Goal: Contribute content: Add original content to the website for others to see

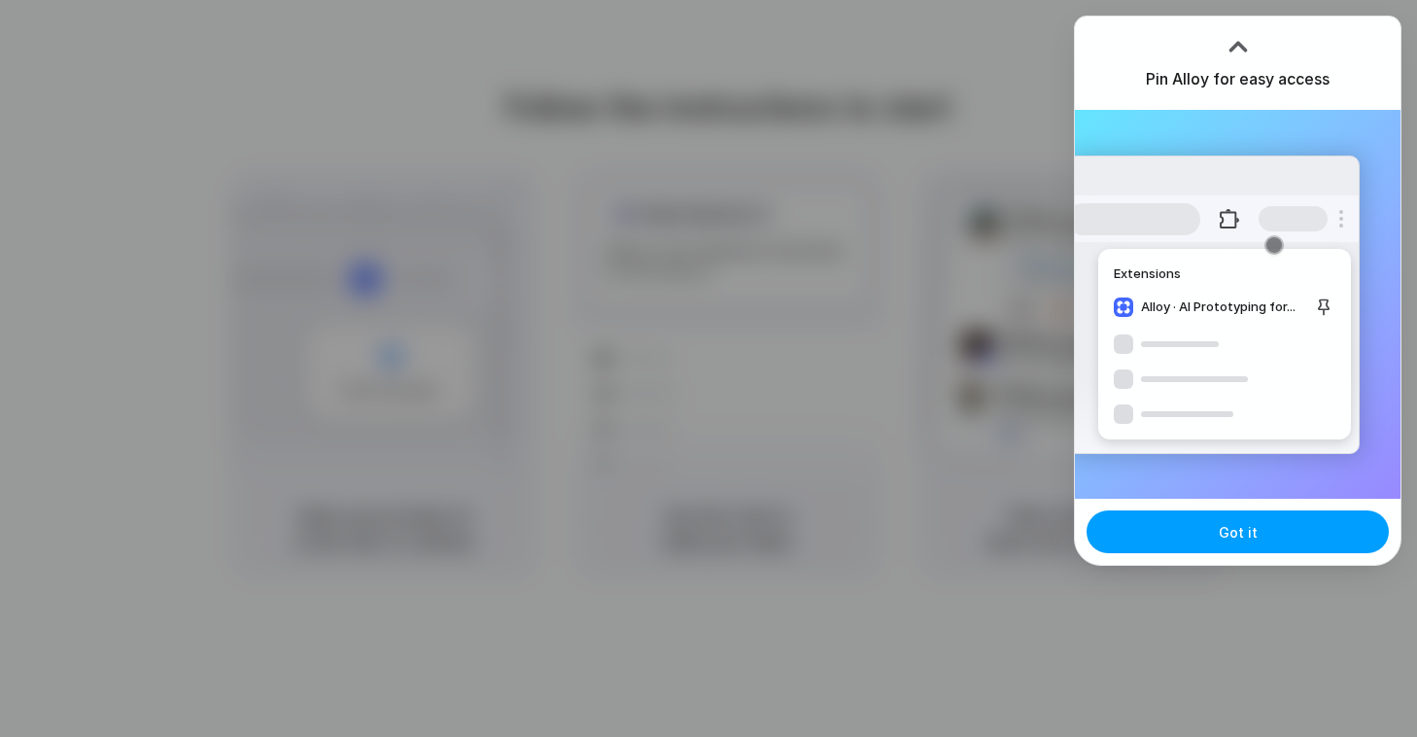
click at [1186, 536] on button "Got it" at bounding box center [1238, 531] width 302 height 43
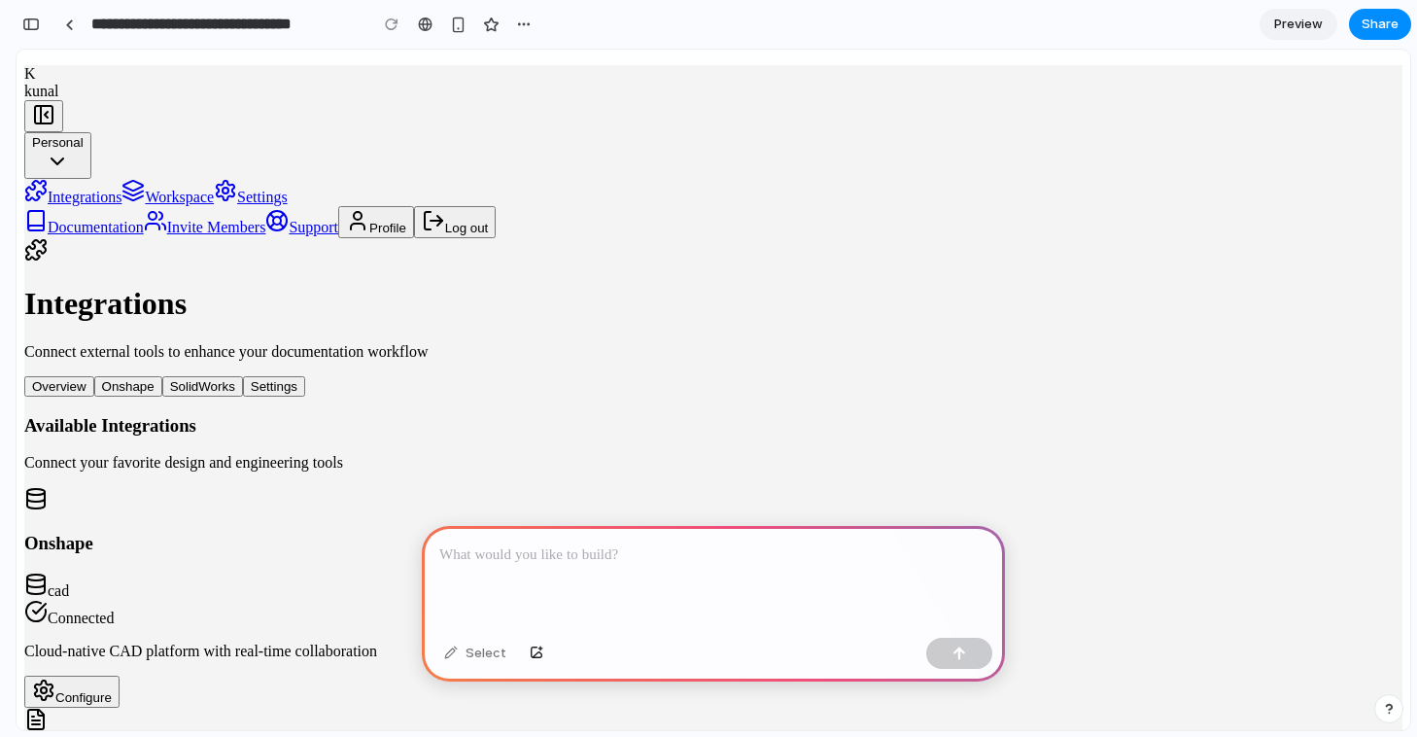
scroll to position [47, 0]
click at [709, 368] on div at bounding box center [709, 368] width 0 height 0
click at [616, 552] on p at bounding box center [713, 554] width 548 height 23
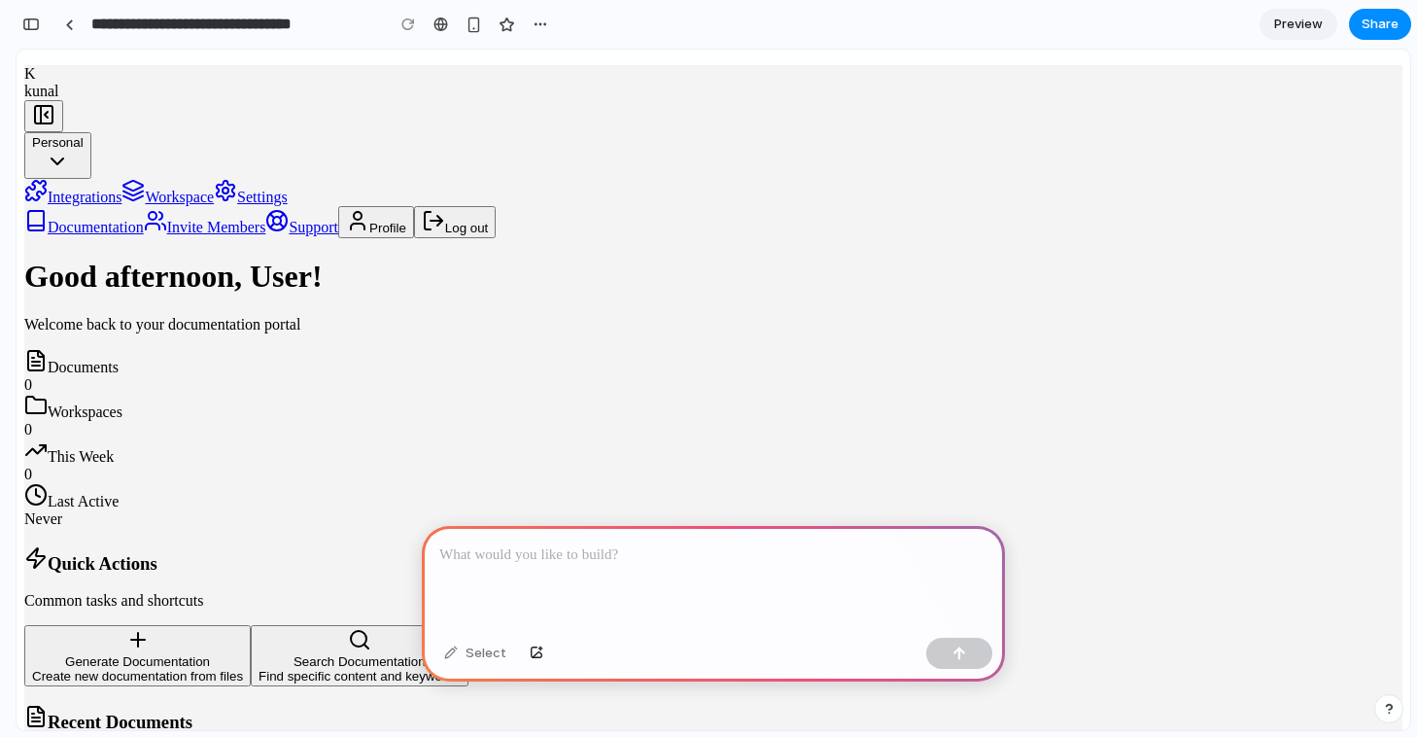
click at [558, 573] on div at bounding box center [713, 578] width 583 height 104
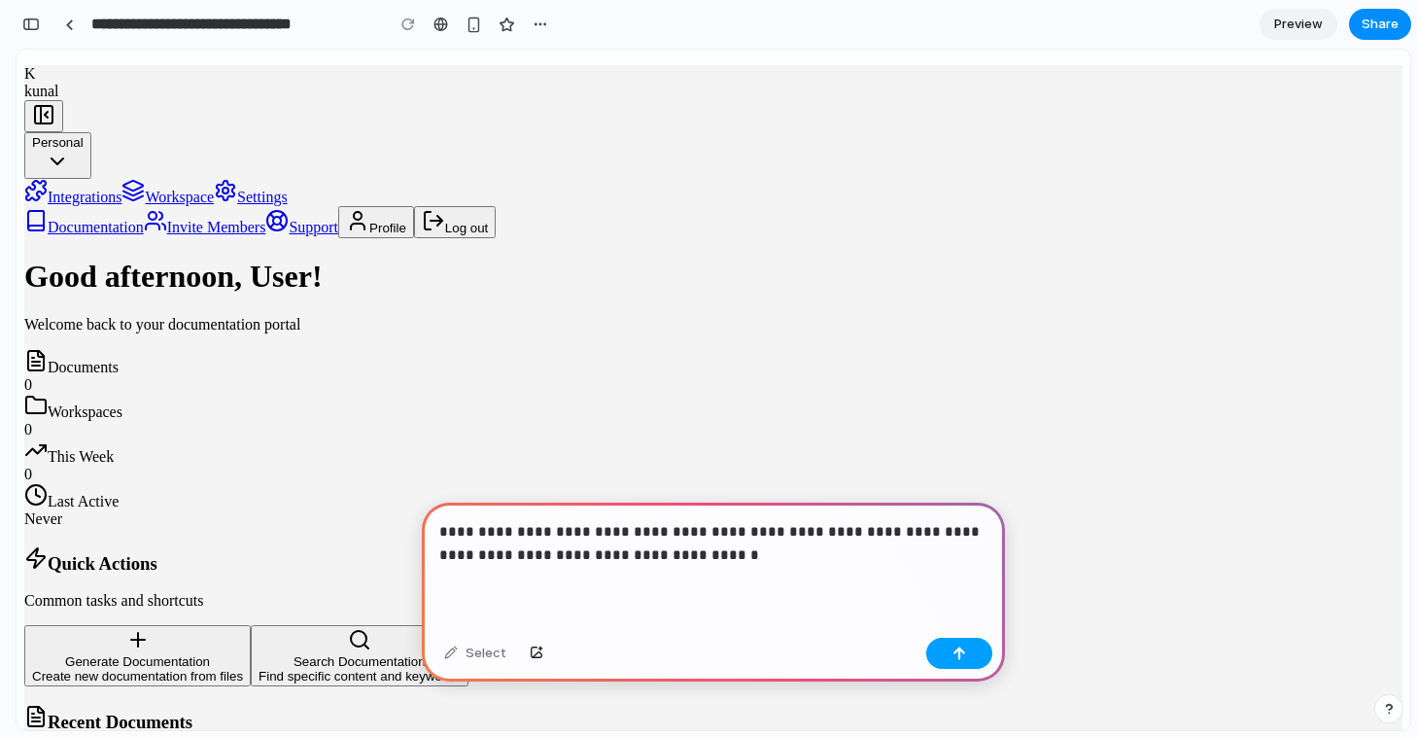
click at [941, 646] on button "button" at bounding box center [959, 653] width 66 height 31
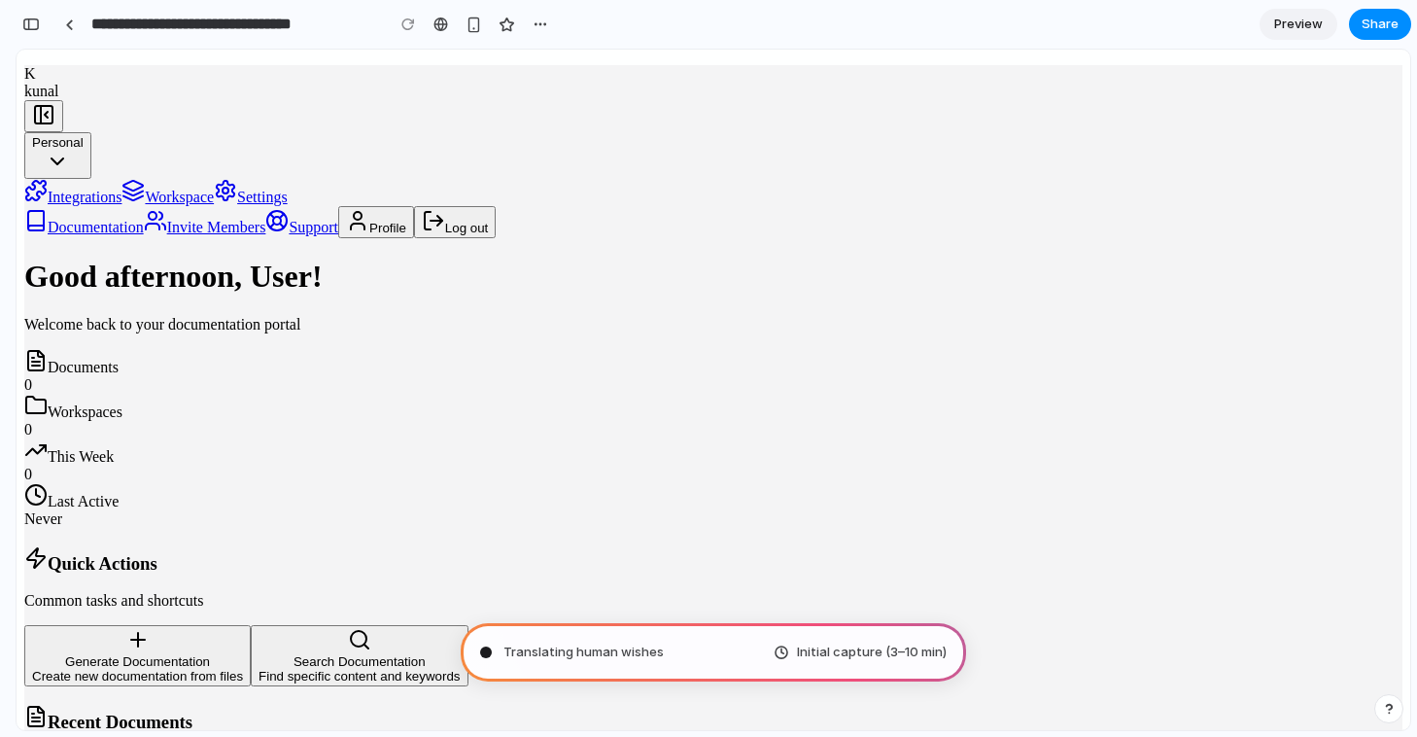
type input "**********"
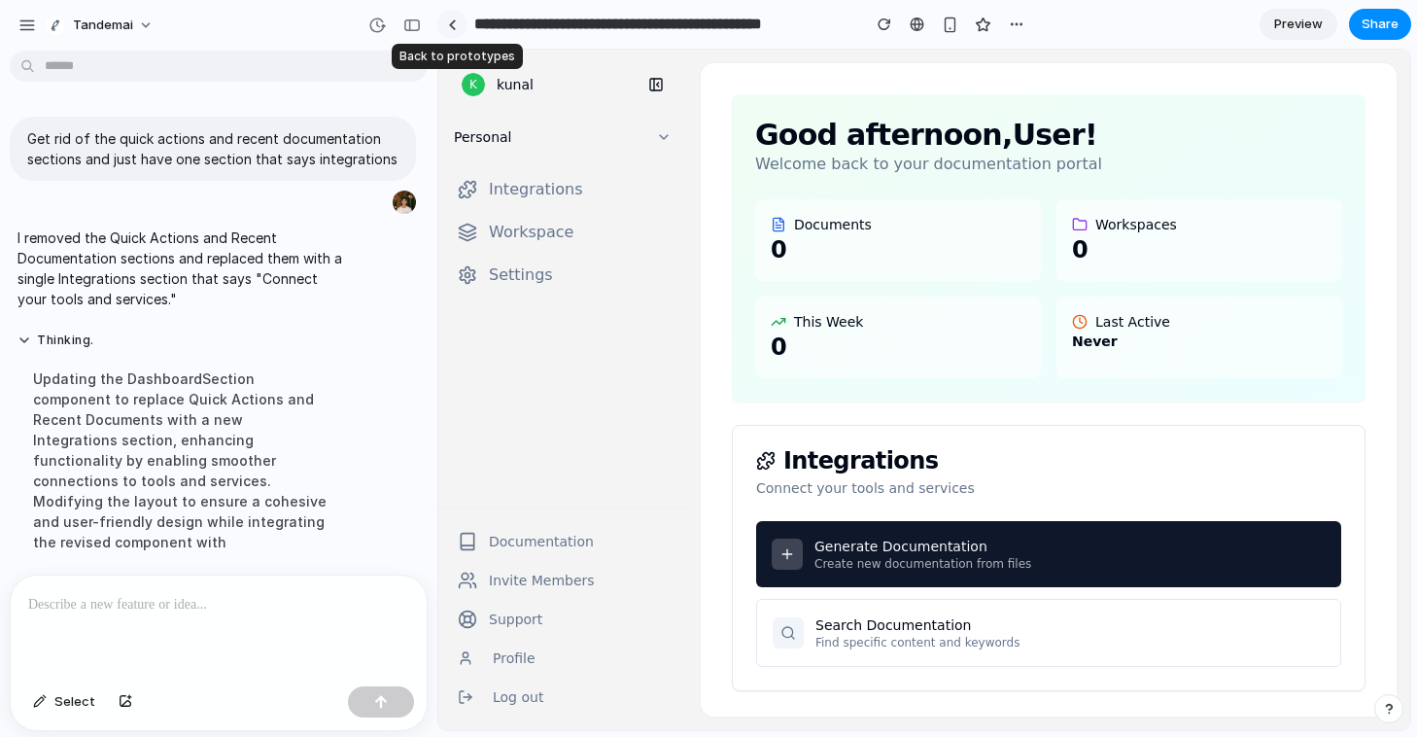
click at [451, 30] on link at bounding box center [451, 24] width 29 height 29
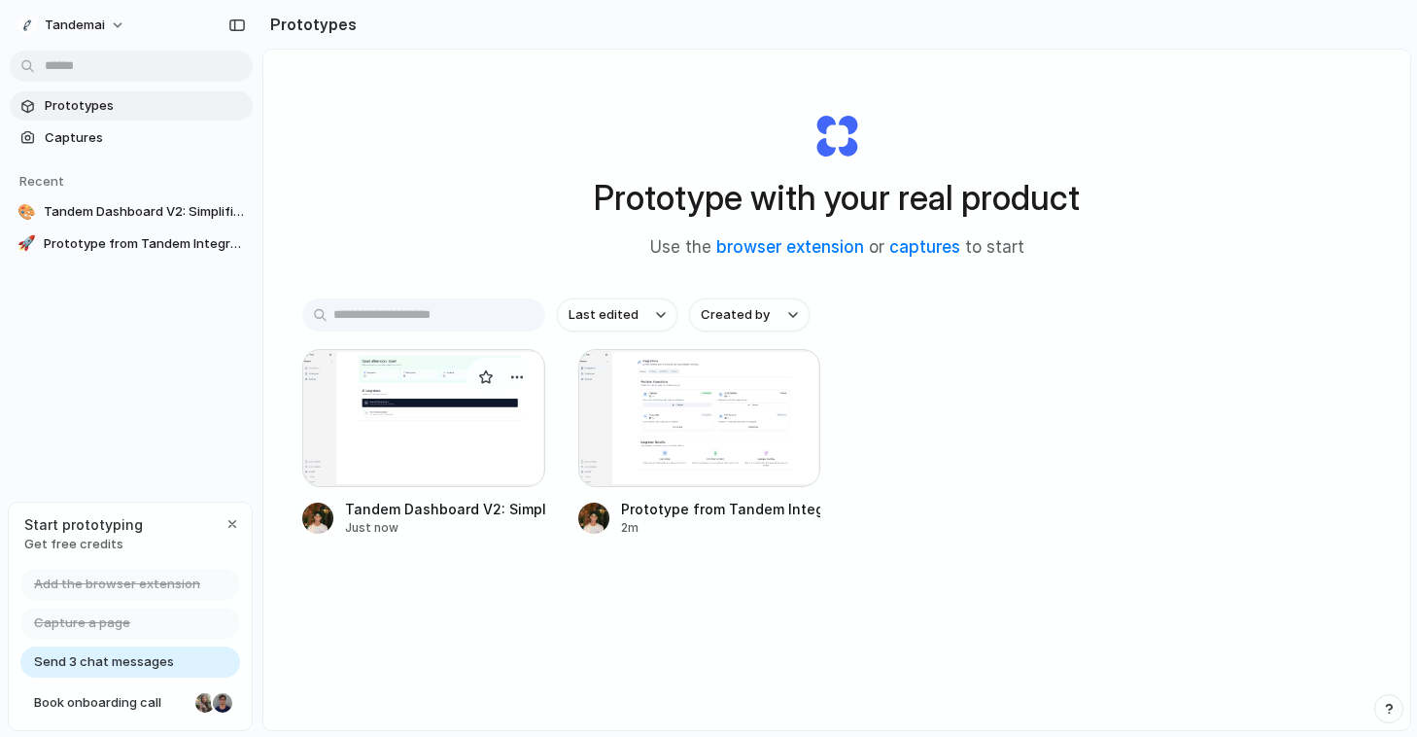
click at [455, 434] on div at bounding box center [423, 418] width 243 height 138
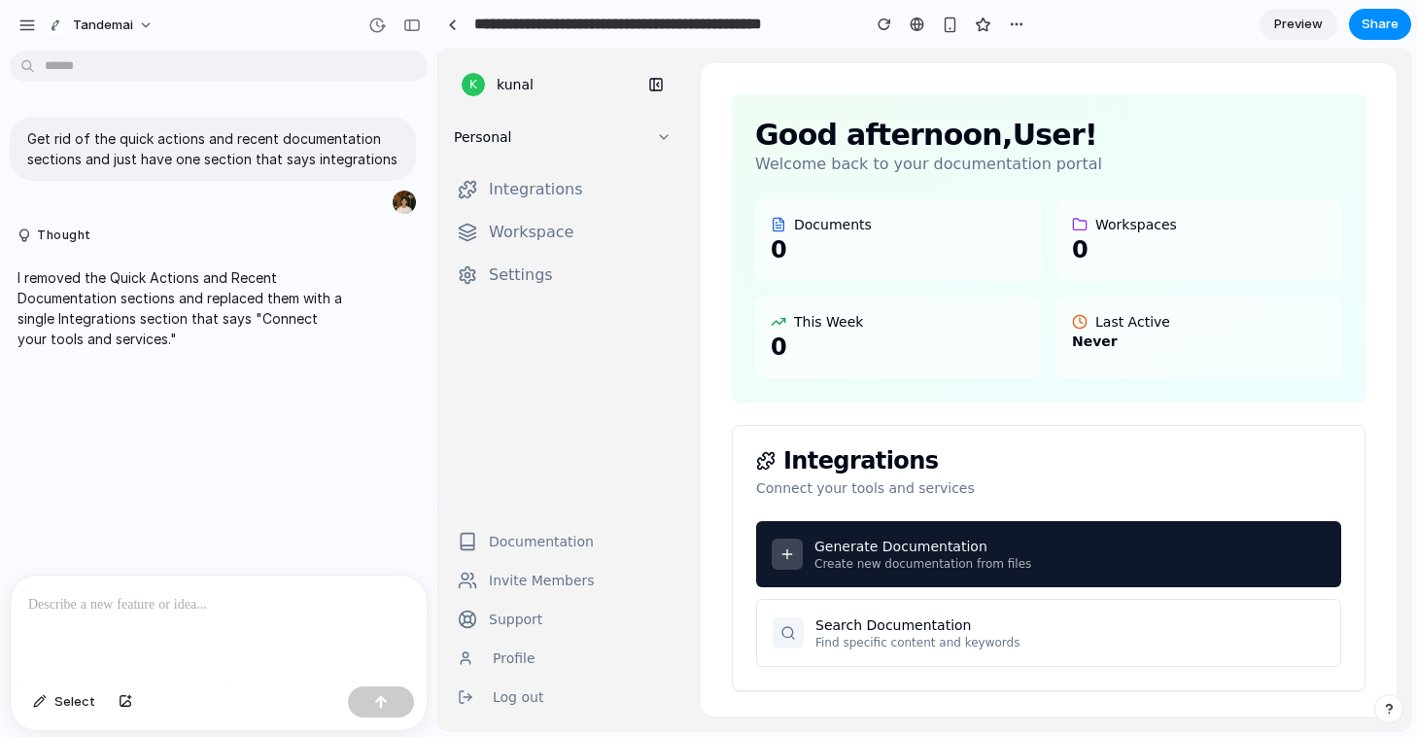
click at [1279, 20] on span "Preview" at bounding box center [1298, 24] width 49 height 19
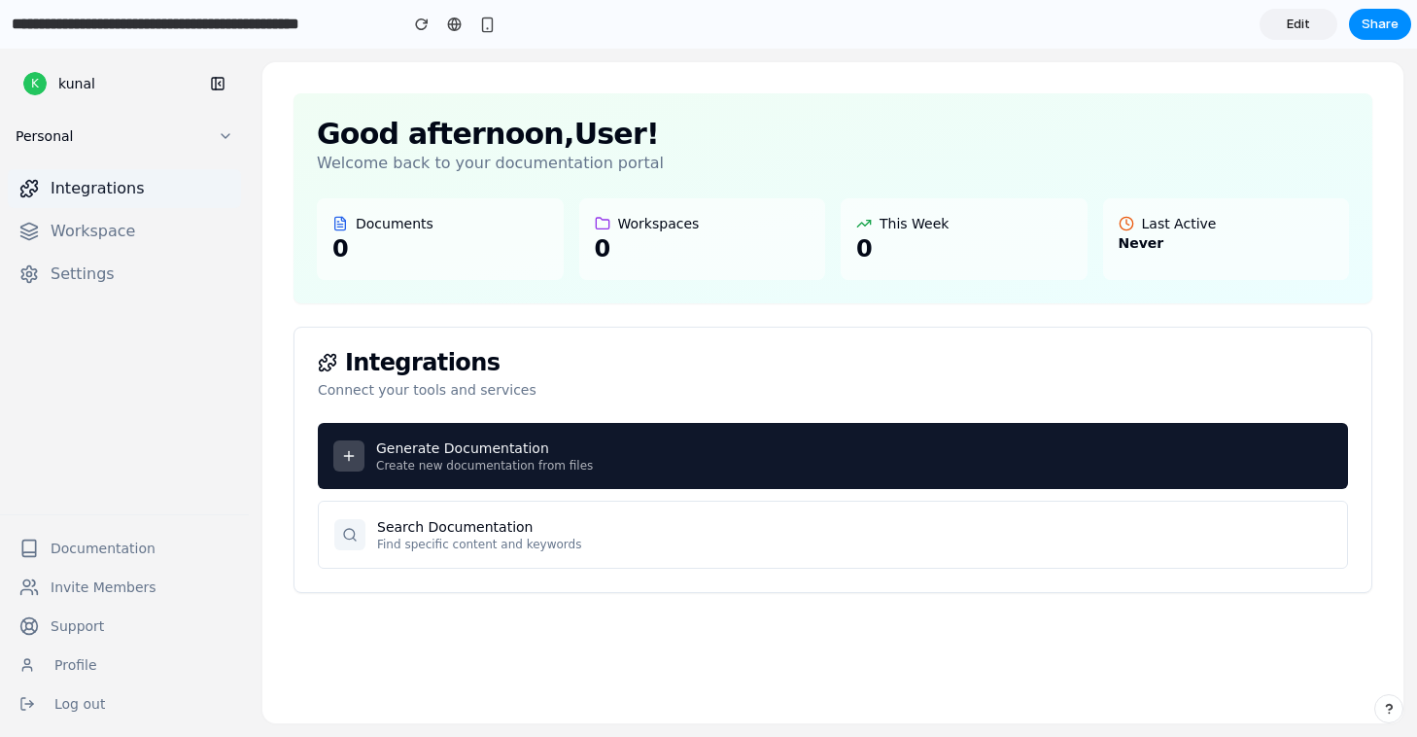
click at [76, 183] on span "Integrations" at bounding box center [98, 188] width 94 height 23
click at [215, 87] on button at bounding box center [217, 83] width 31 height 31
click at [1301, 23] on span "Edit" at bounding box center [1298, 24] width 23 height 19
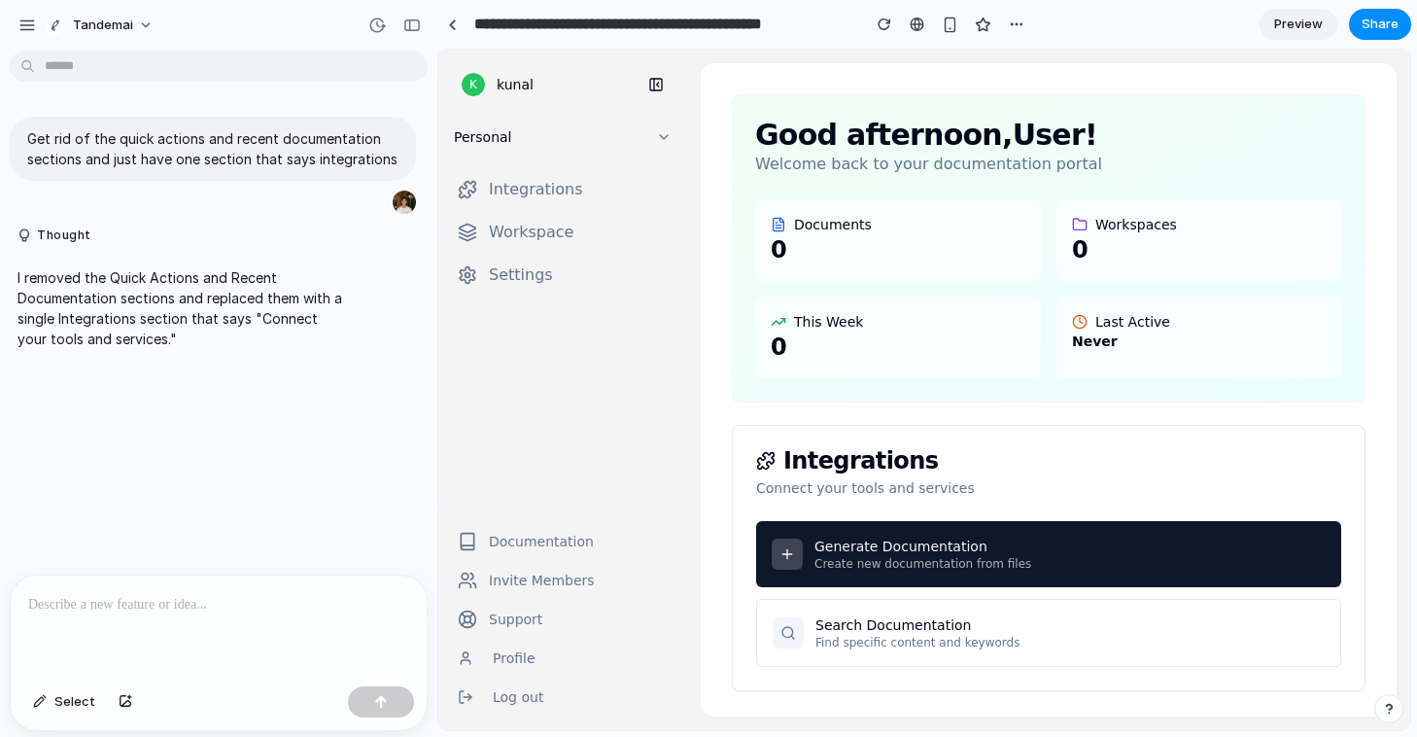
click at [193, 635] on div at bounding box center [219, 626] width 416 height 103
click at [121, 697] on div "button" at bounding box center [126, 702] width 14 height 12
click at [119, 691] on button "button" at bounding box center [125, 701] width 33 height 31
click at [237, 498] on div "**********" at bounding box center [219, 500] width 416 height 103
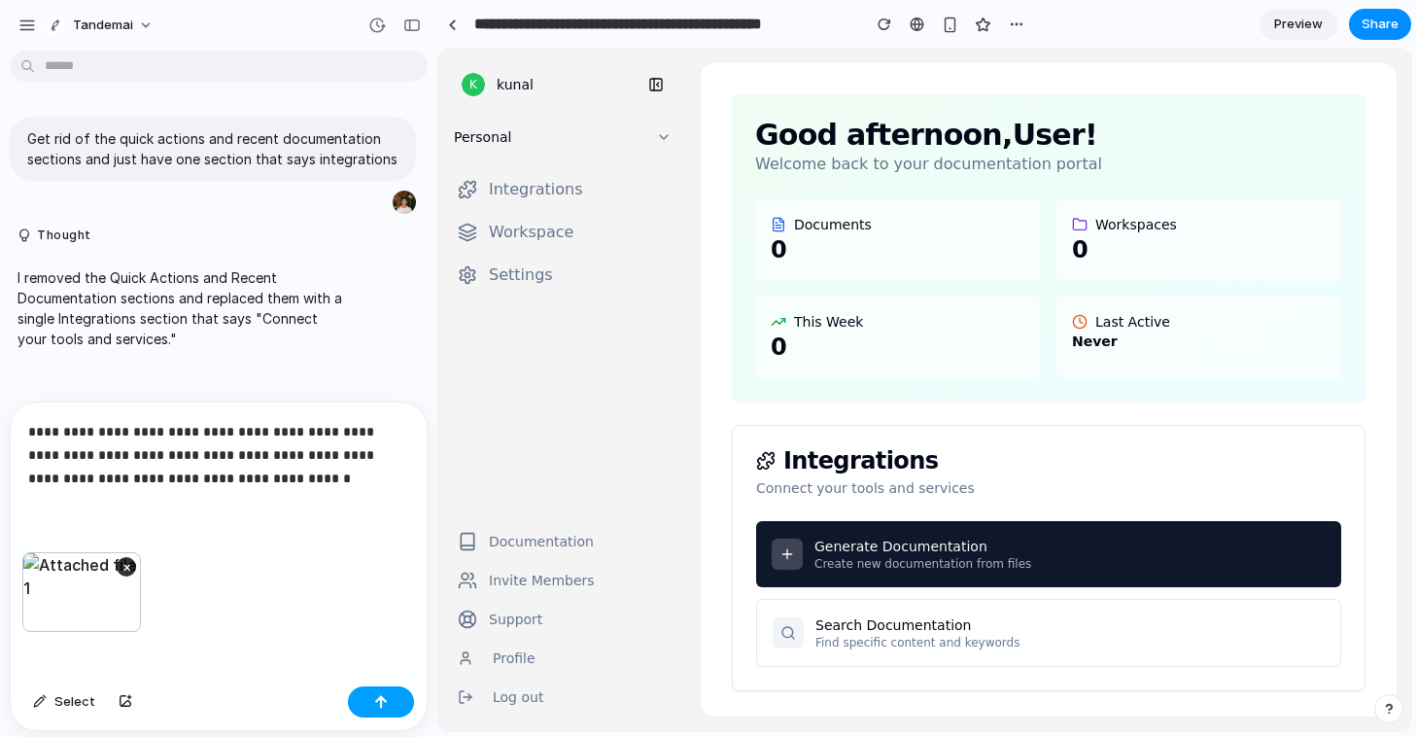
click at [383, 700] on div "button" at bounding box center [381, 702] width 14 height 14
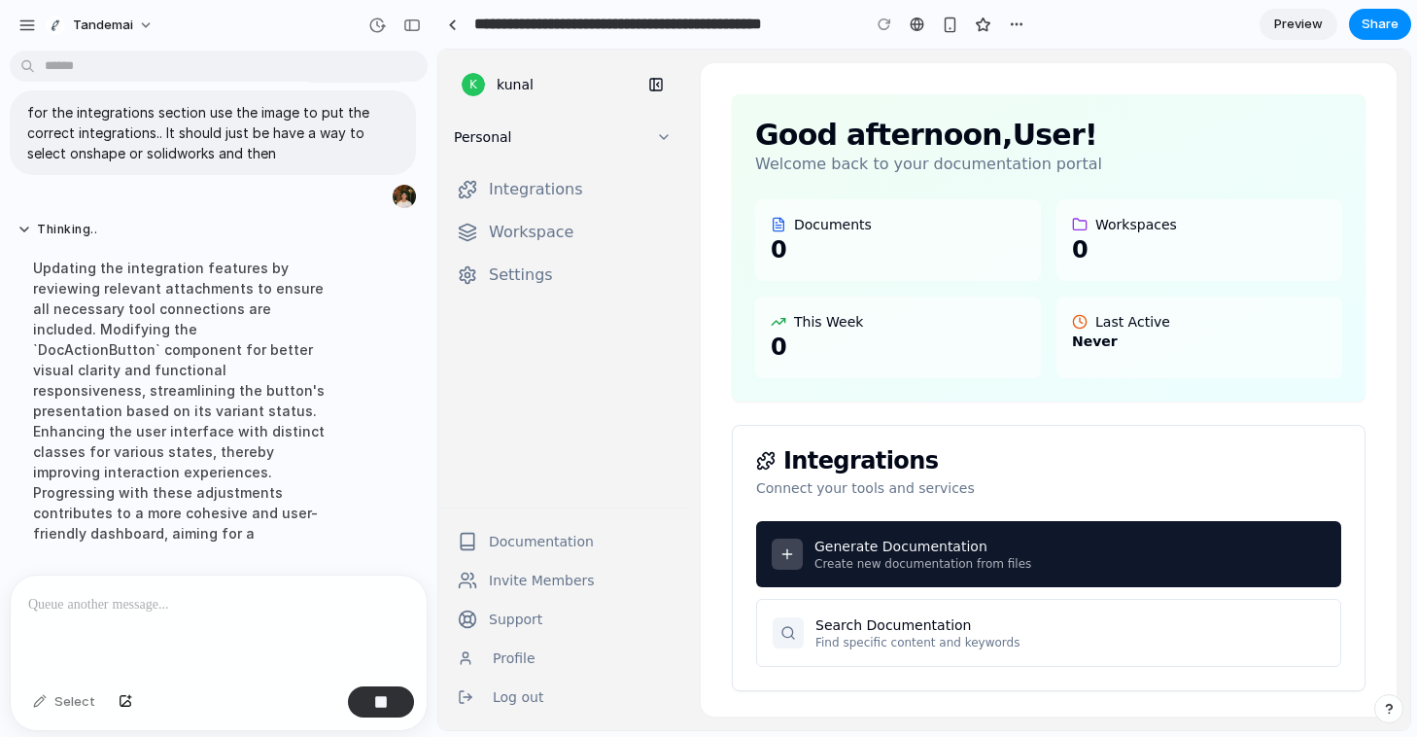
scroll to position [430, 0]
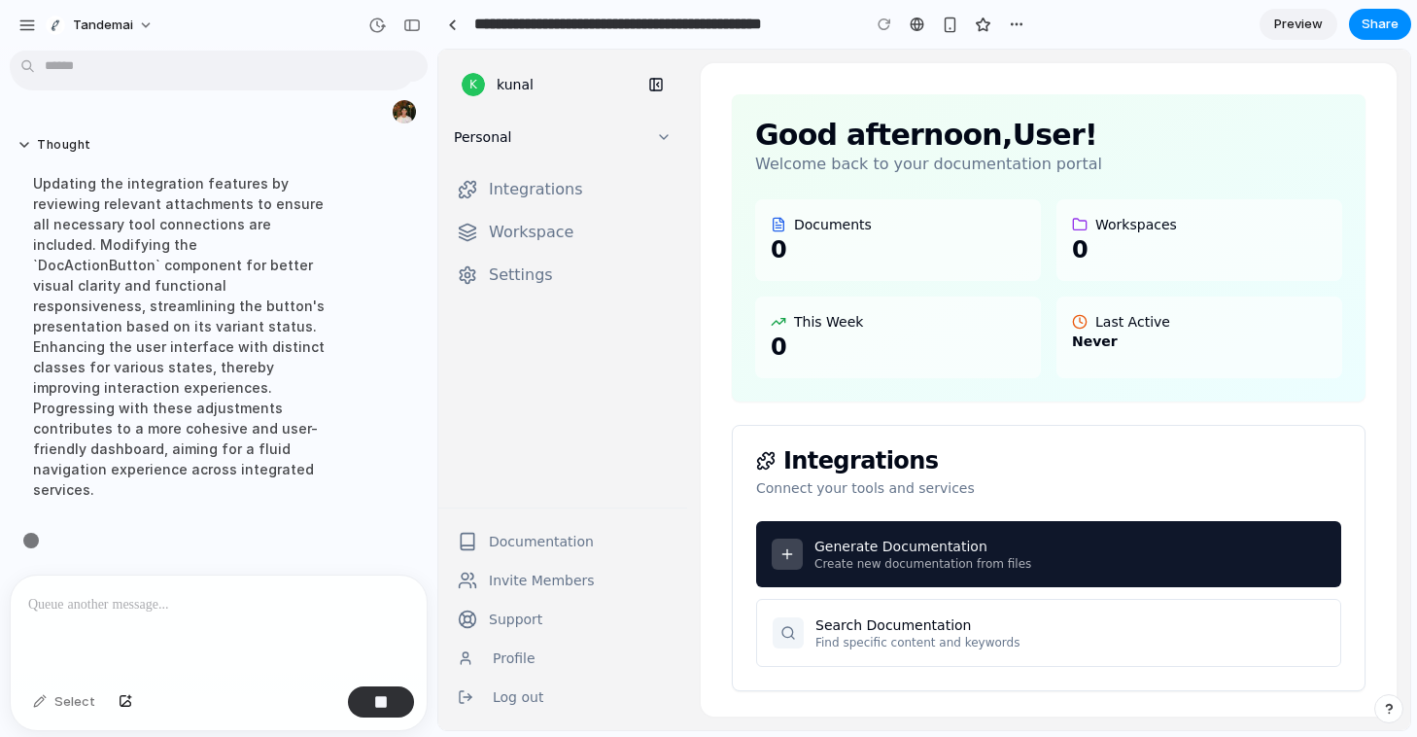
click at [1301, 34] on link "Preview" at bounding box center [1299, 24] width 78 height 31
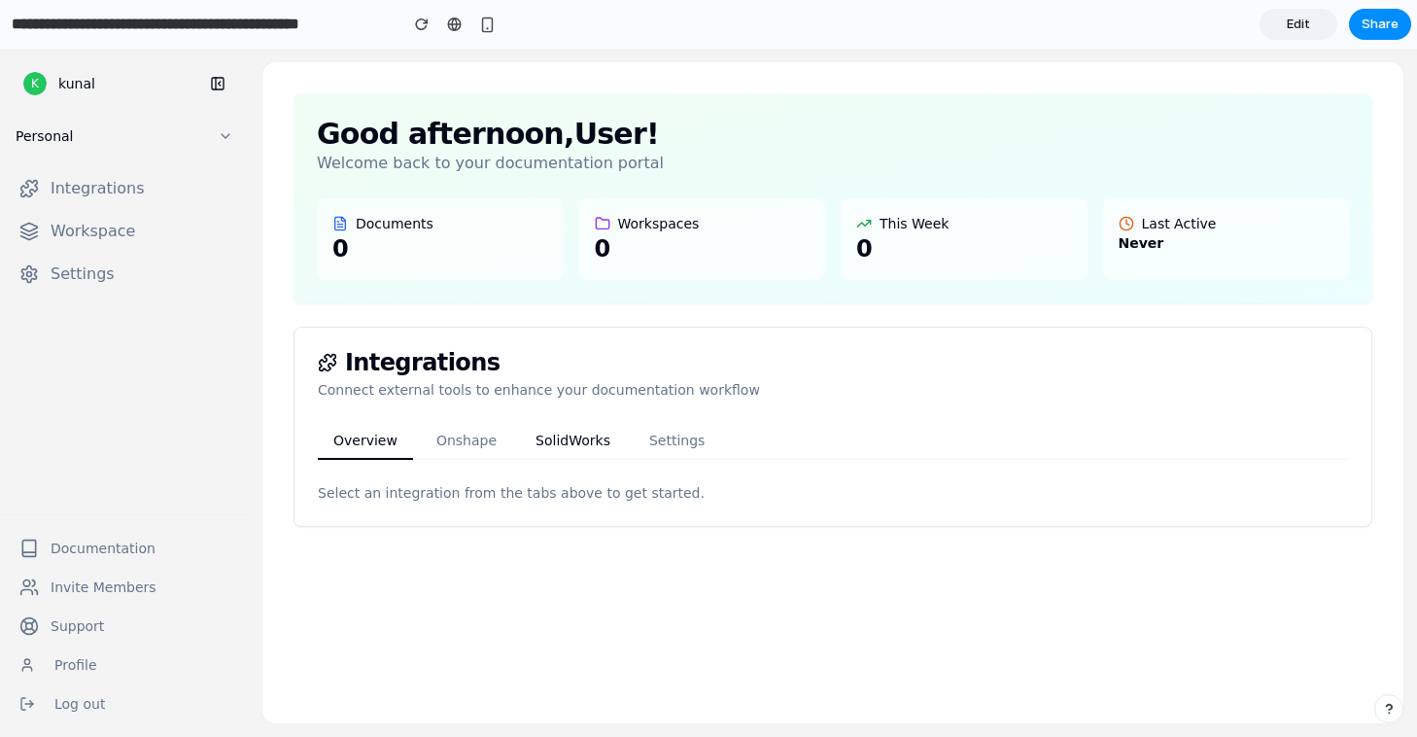
click at [572, 427] on button "SolidWorks" at bounding box center [573, 441] width 106 height 37
click at [484, 434] on button "Onshape" at bounding box center [466, 441] width 91 height 37
click at [531, 428] on button "SolidWorks" at bounding box center [573, 441] width 106 height 37
click at [467, 437] on button "Onshape" at bounding box center [466, 441] width 91 height 37
click at [354, 437] on button "Overview" at bounding box center [365, 441] width 95 height 37
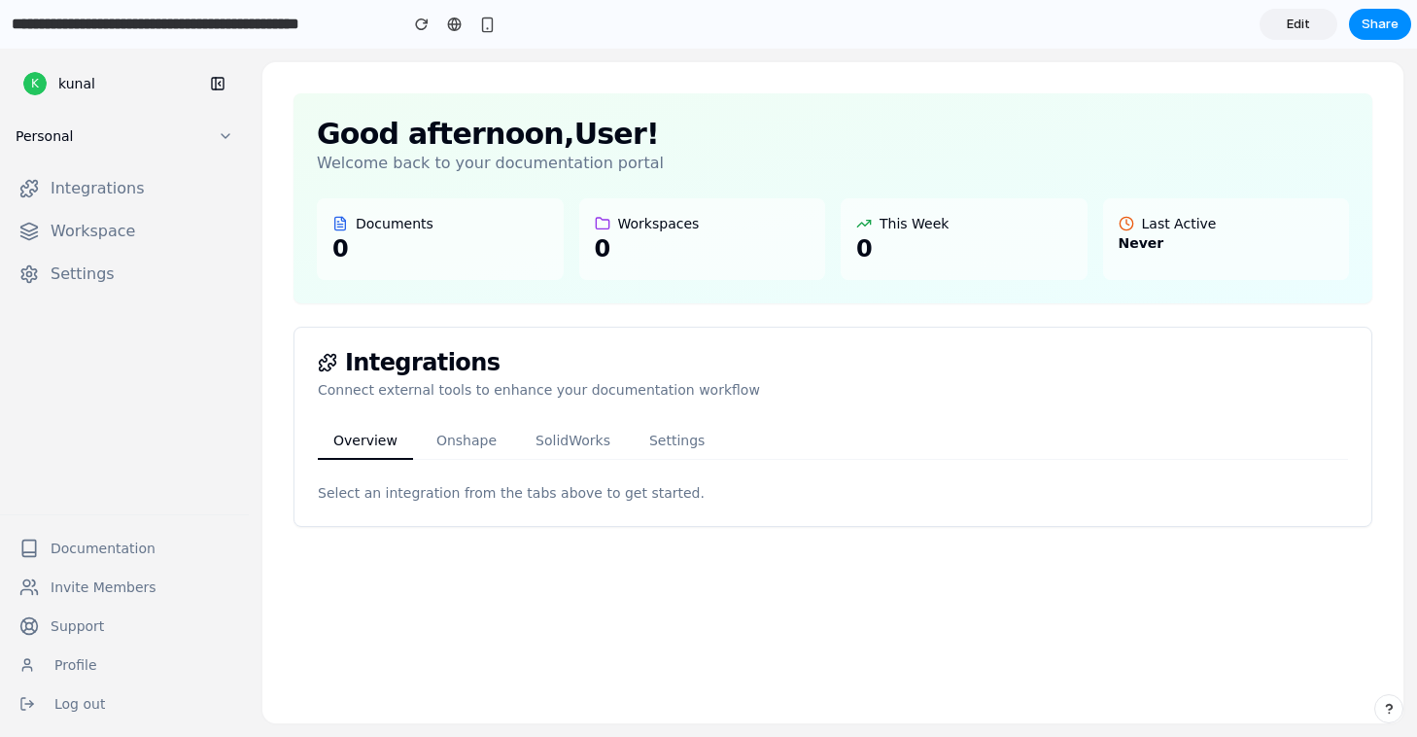
click at [508, 437] on div "Overview Onshape SolidWorks Settings" at bounding box center [833, 441] width 1030 height 37
click at [484, 439] on button "Onshape" at bounding box center [466, 441] width 91 height 37
click at [568, 439] on button "SolidWorks" at bounding box center [573, 441] width 106 height 37
click at [603, 531] on main "Good afternoon , User ! Welcome back to your documentation portal Documents 0 W…" at bounding box center [832, 392] width 1141 height 661
click at [1301, 23] on span "Edit" at bounding box center [1298, 24] width 23 height 19
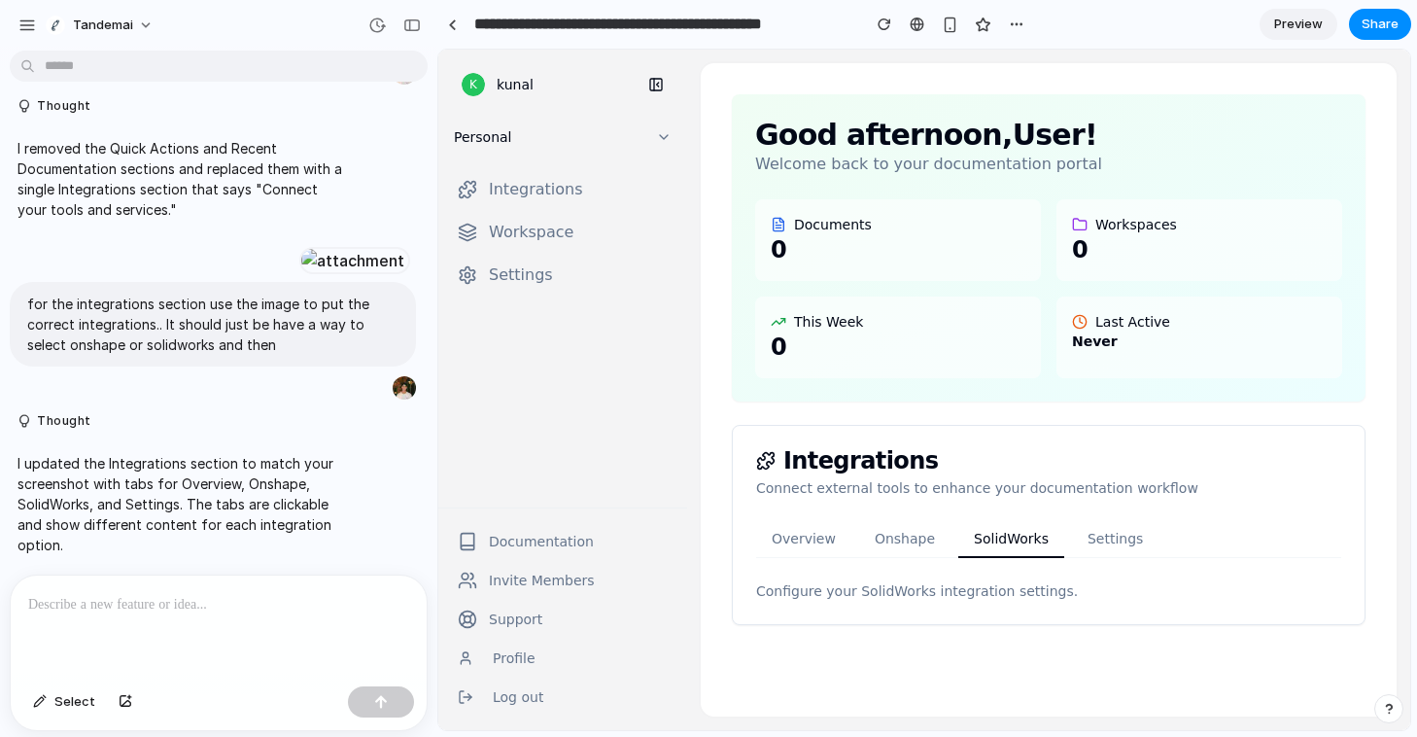
click at [184, 640] on div at bounding box center [219, 626] width 416 height 103
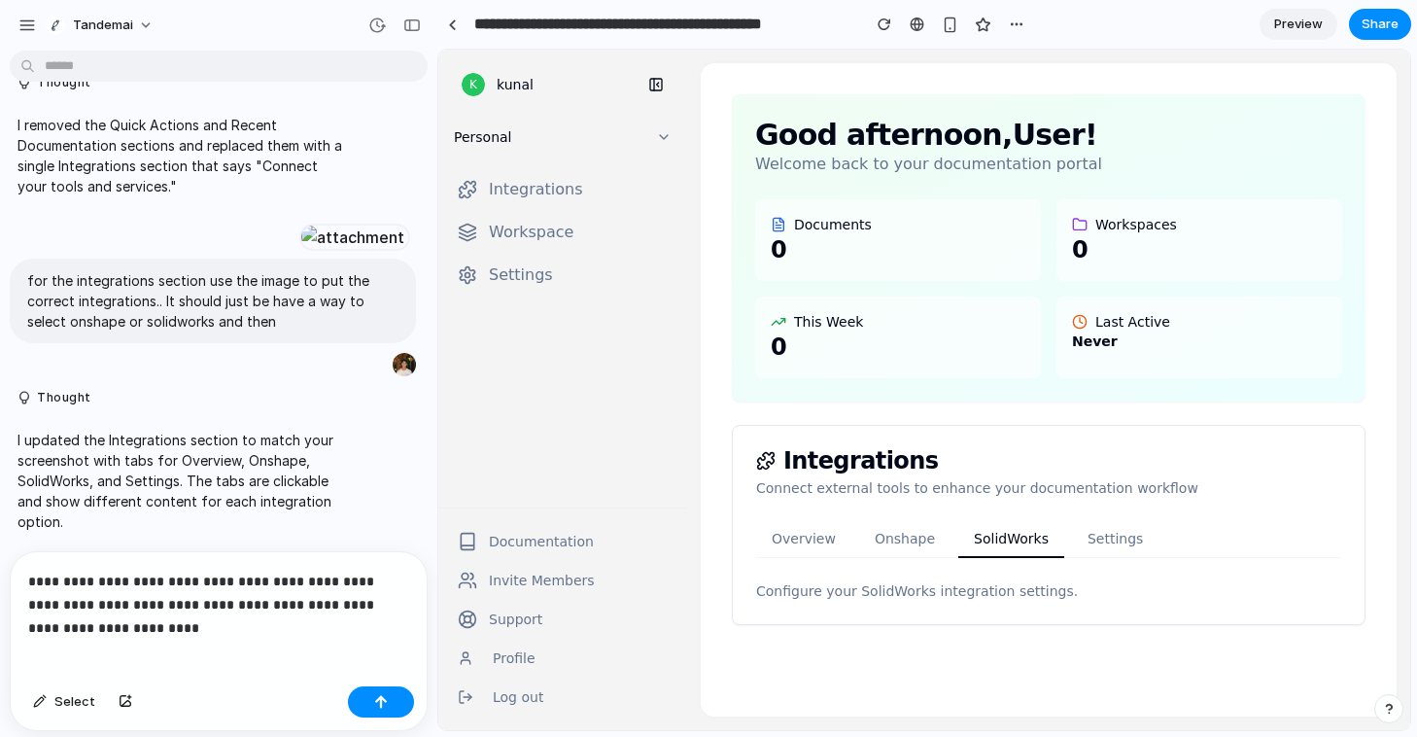
scroll to position [241, 0]
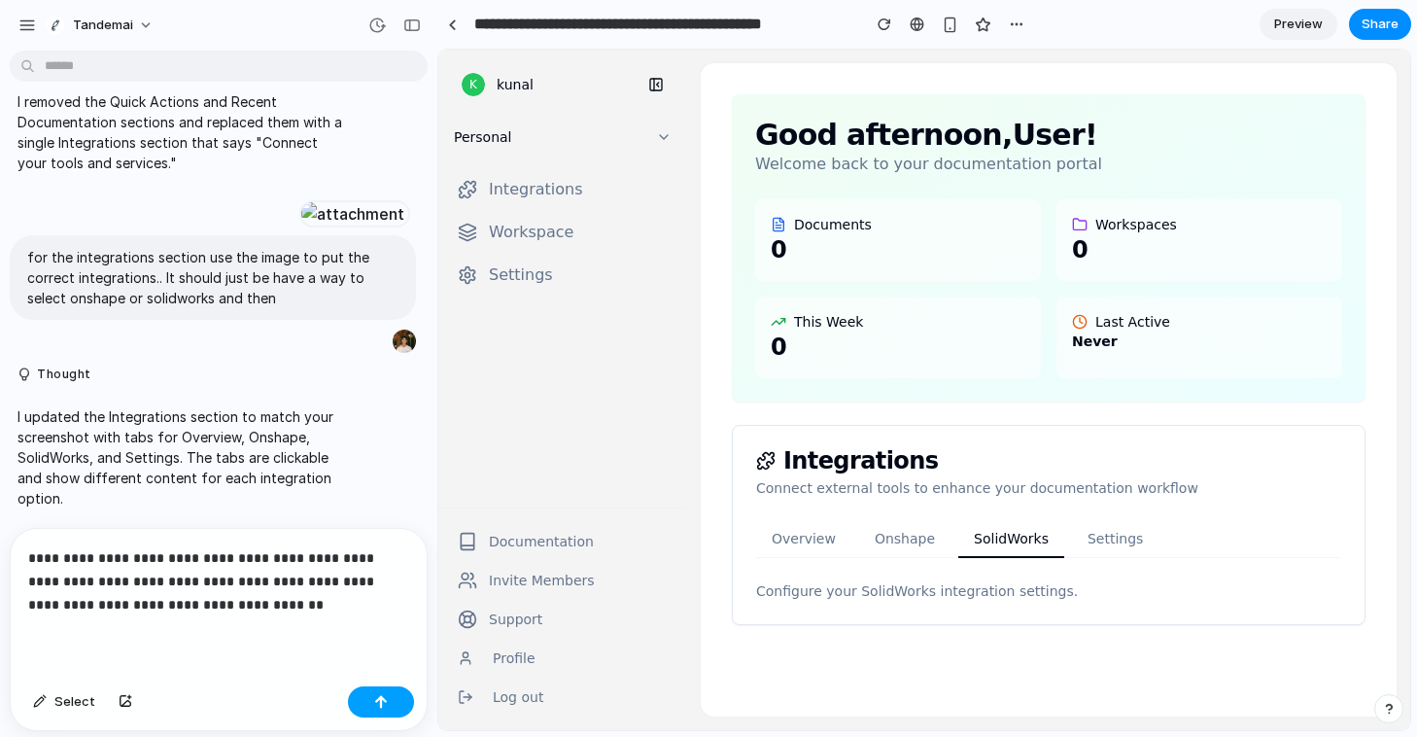
click at [375, 699] on div "button" at bounding box center [381, 702] width 14 height 14
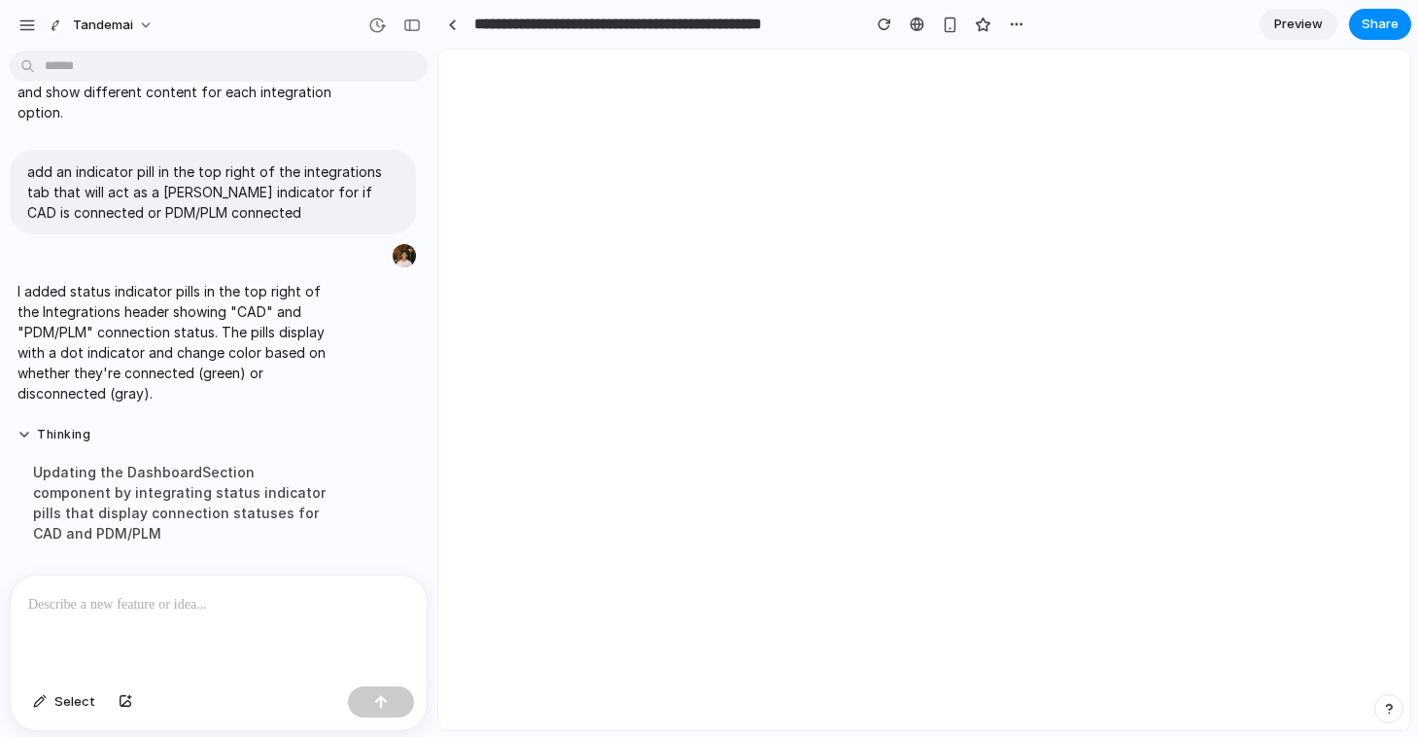
scroll to position [0, 0]
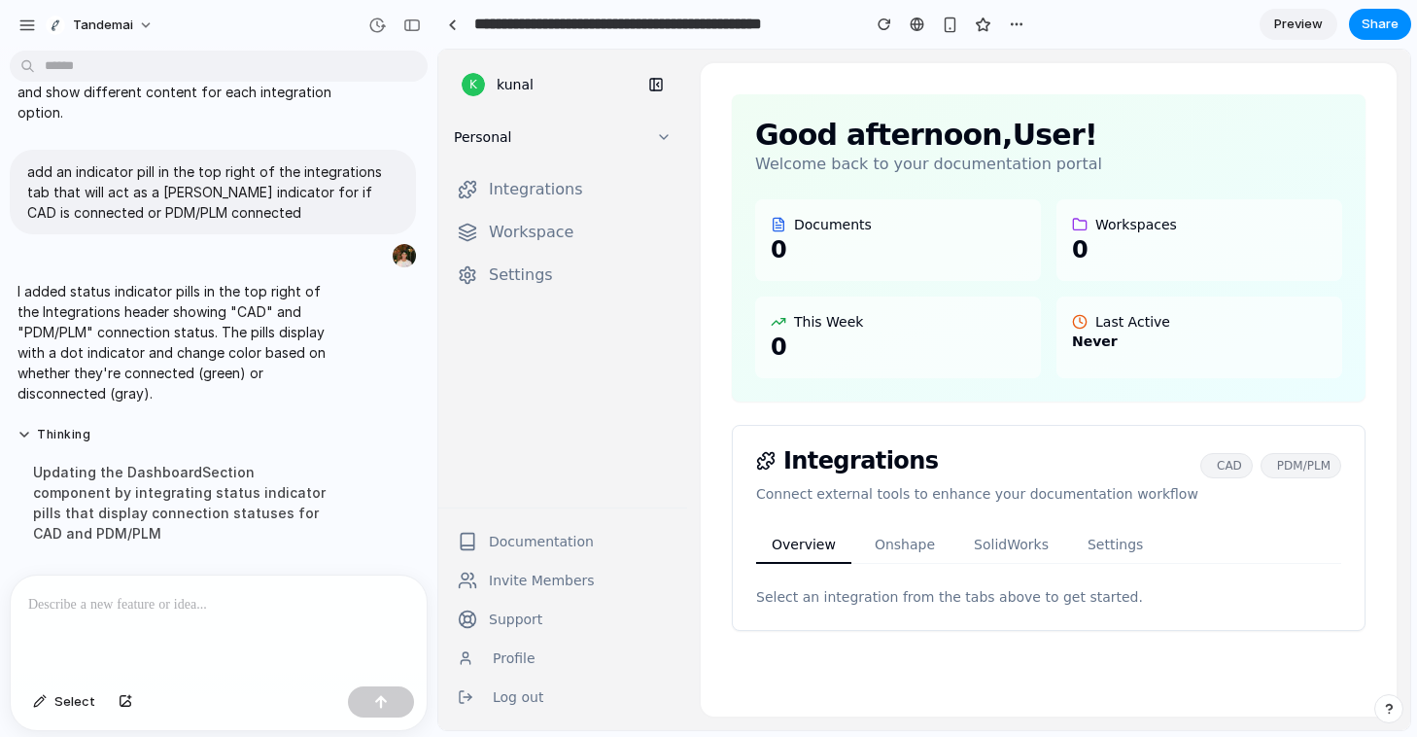
click at [117, 619] on div at bounding box center [219, 626] width 416 height 103
click at [60, 696] on span "Select" at bounding box center [74, 701] width 41 height 19
click at [768, 458] on div at bounding box center [924, 390] width 971 height 679
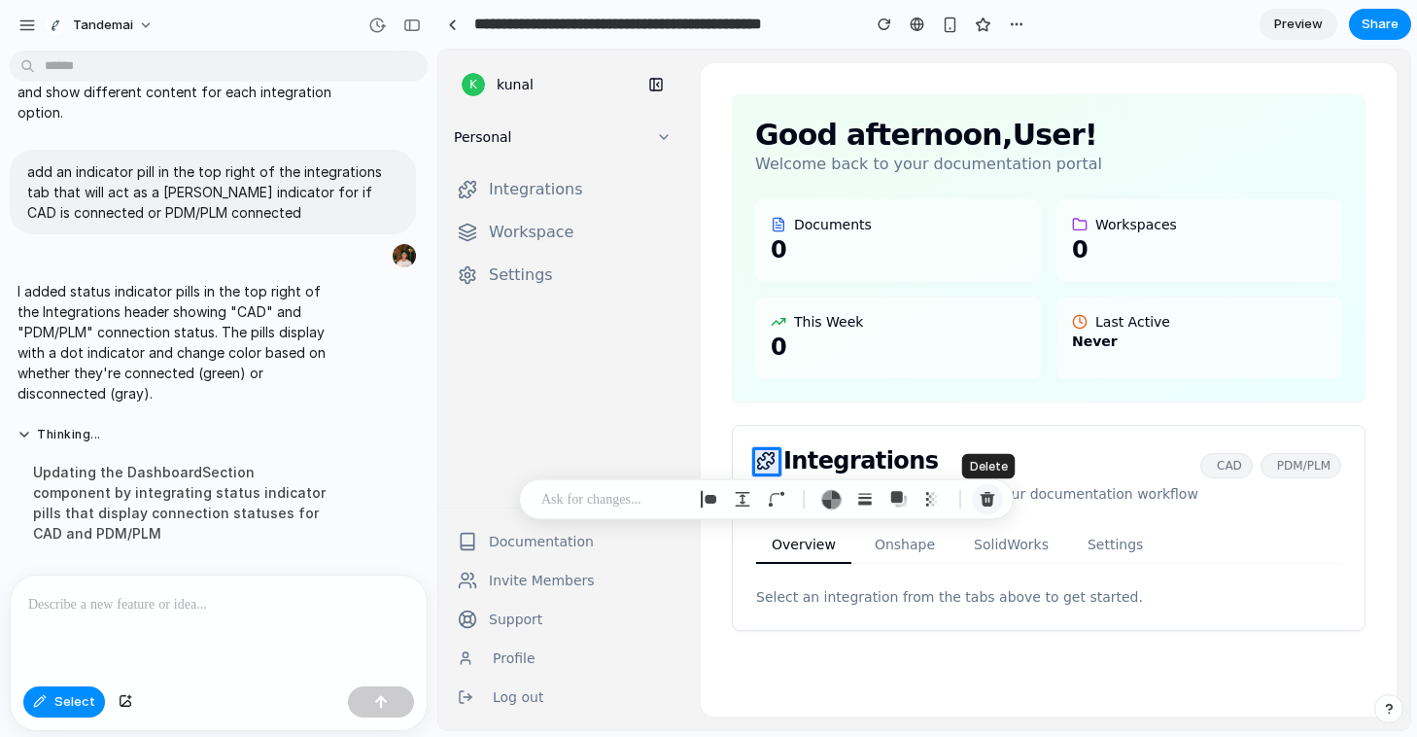
click at [982, 503] on div "button" at bounding box center [987, 499] width 17 height 17
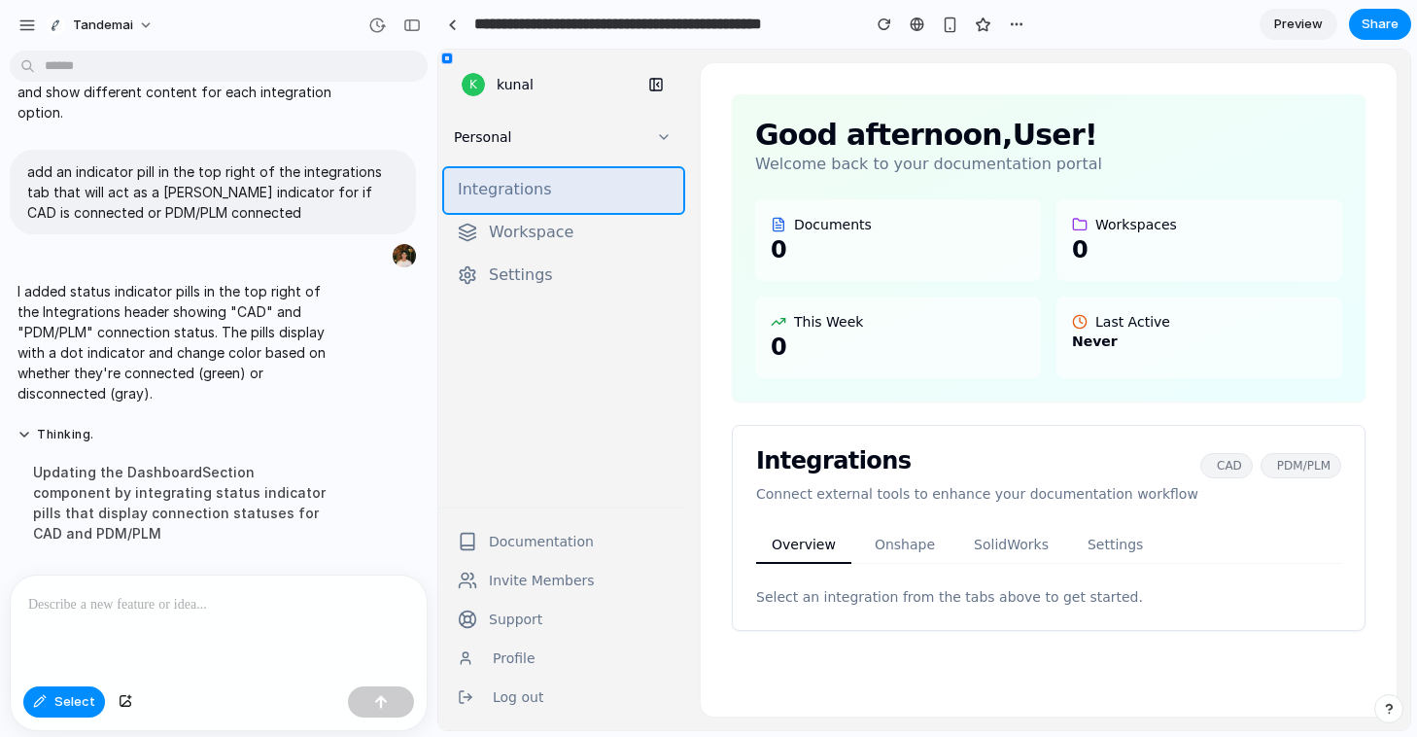
click at [586, 193] on div at bounding box center [924, 390] width 971 height 679
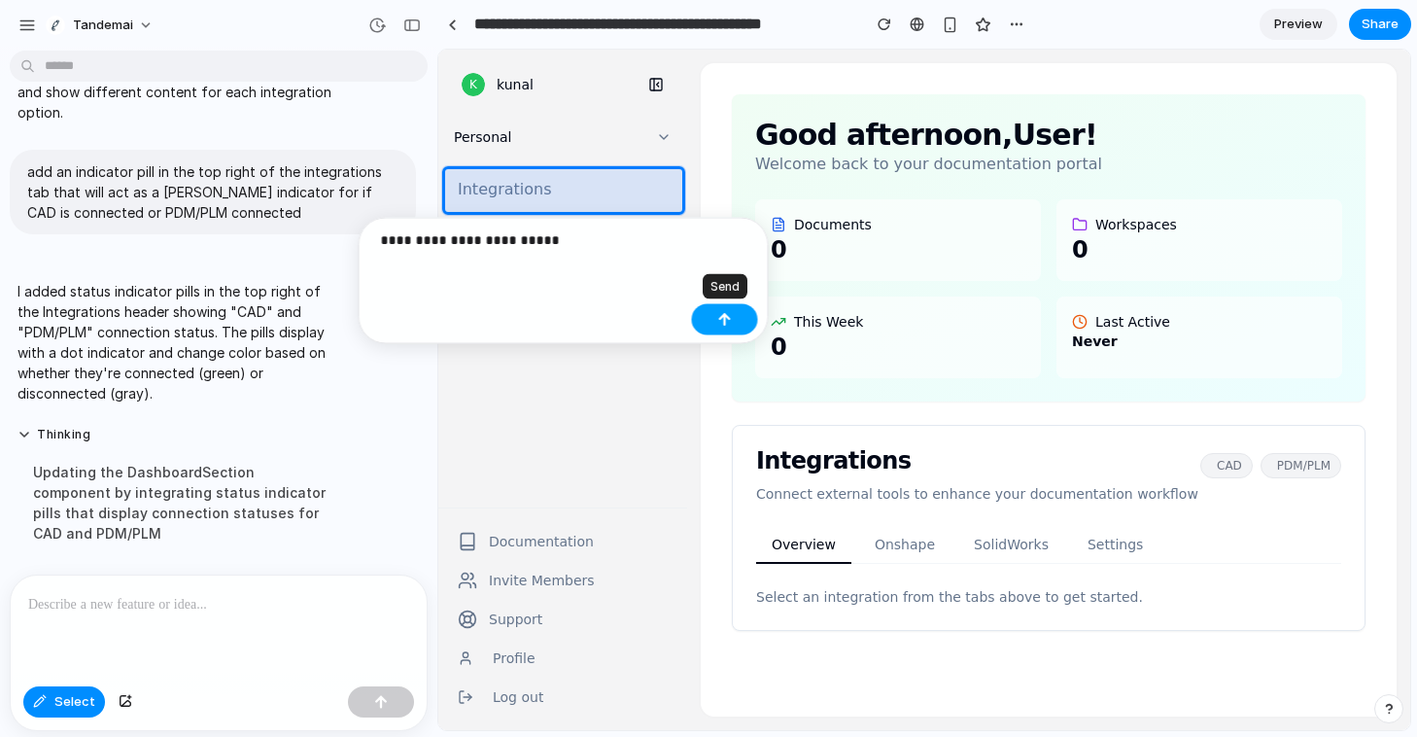
click at [720, 326] on button "button" at bounding box center [725, 319] width 66 height 31
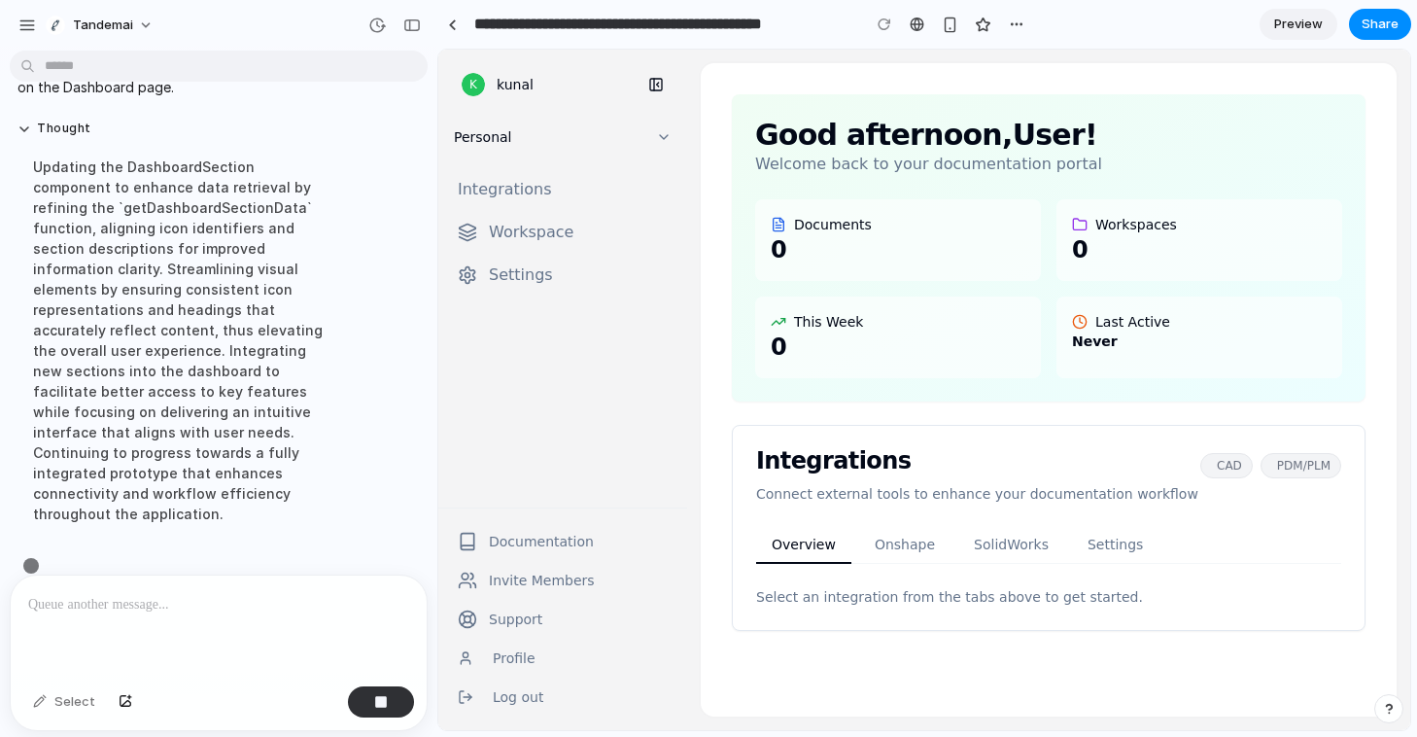
scroll to position [1197, 0]
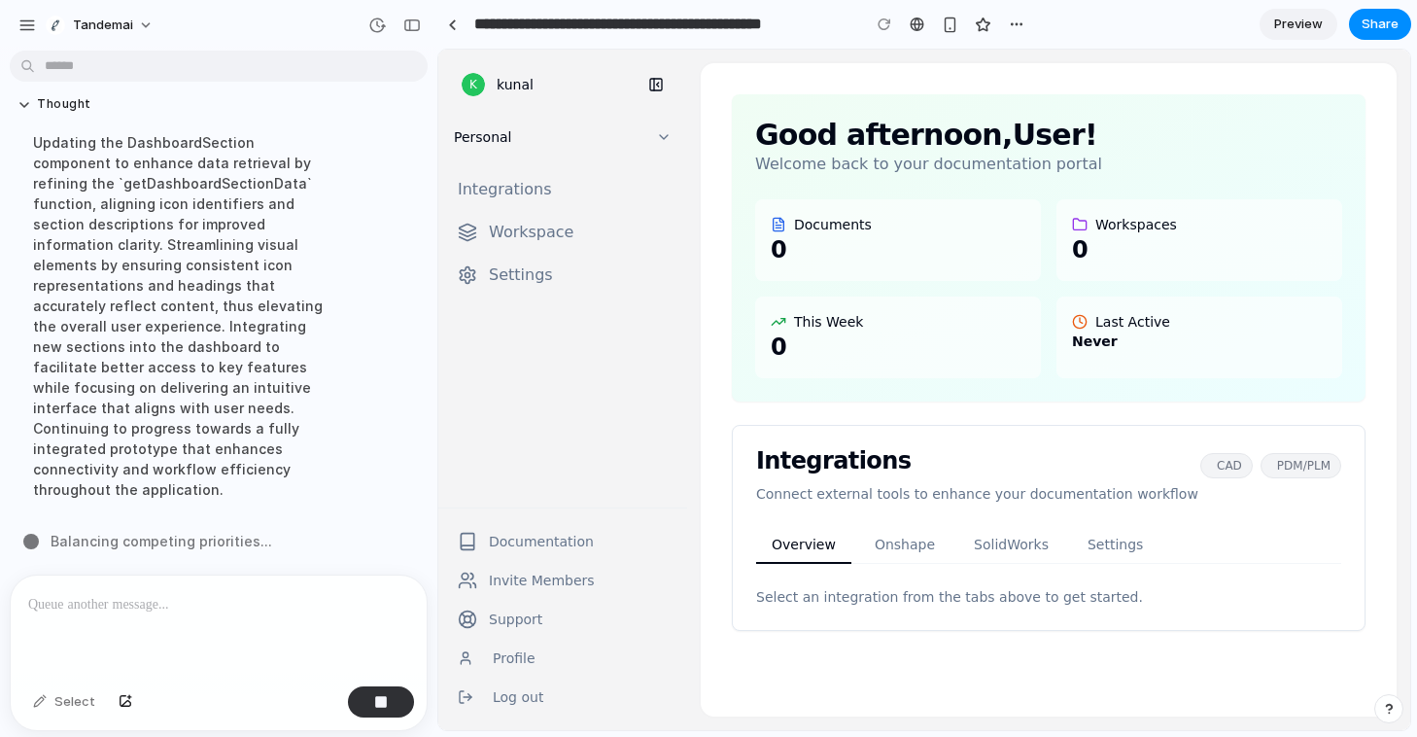
click at [1297, 26] on span "Preview" at bounding box center [1298, 24] width 49 height 19
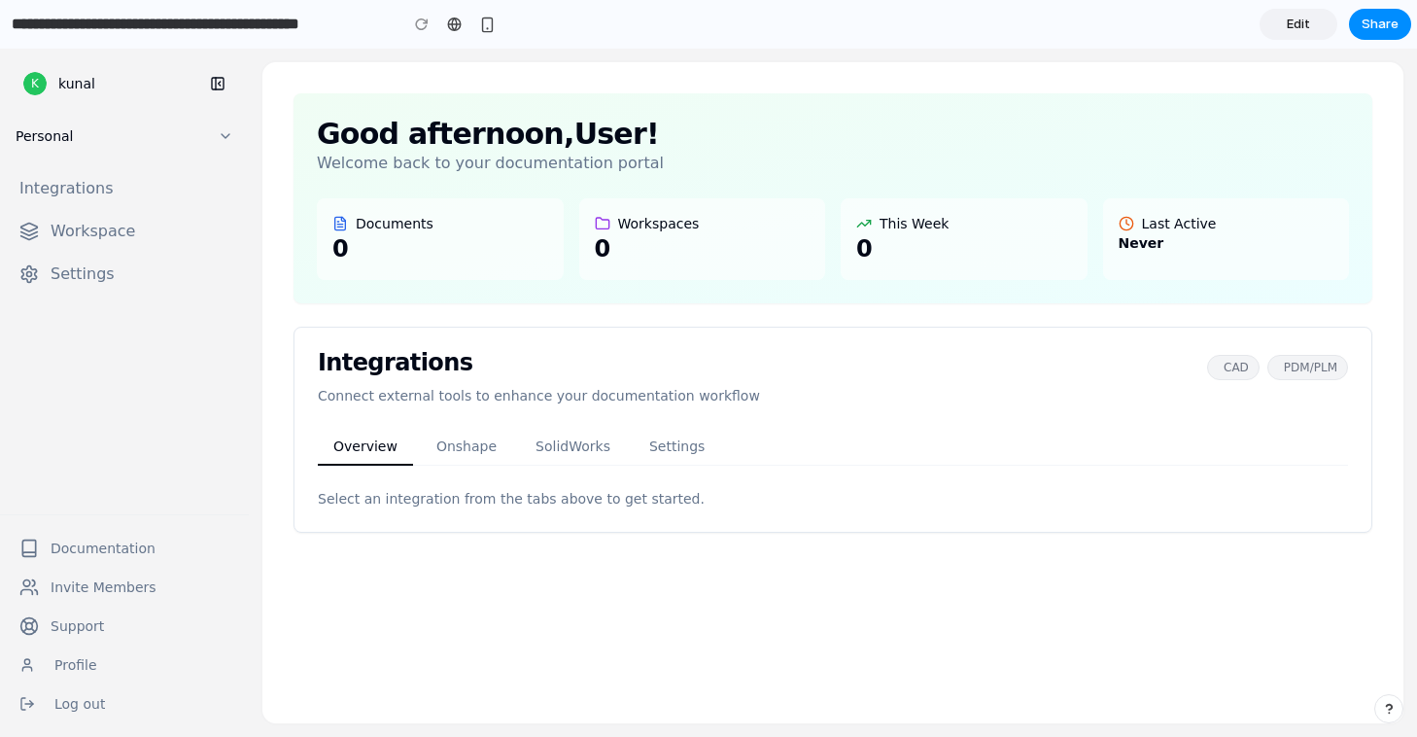
click at [1281, 28] on link "Edit" at bounding box center [1299, 24] width 78 height 31
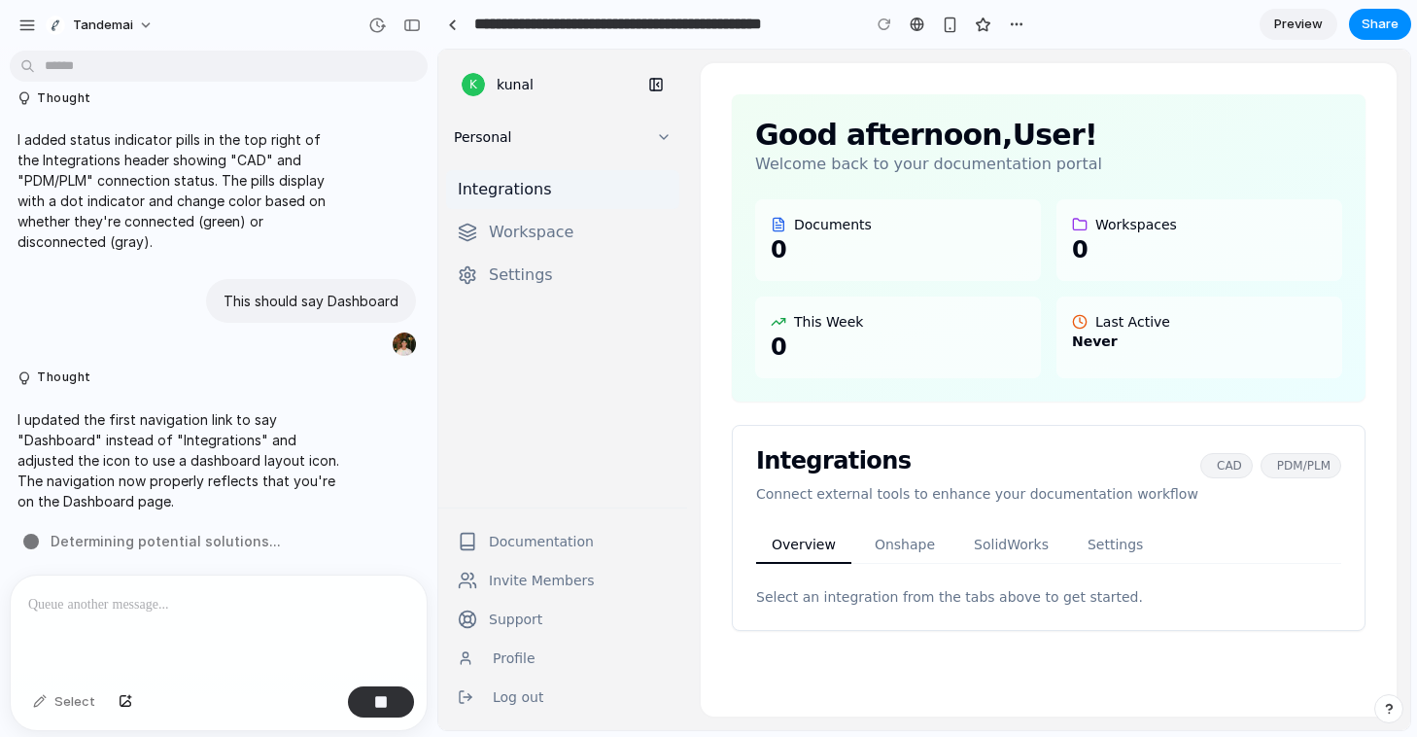
click at [510, 191] on span "Integrations" at bounding box center [505, 189] width 94 height 23
click at [525, 226] on span "Workspace" at bounding box center [531, 232] width 85 height 23
click at [988, 546] on button "SolidWorks" at bounding box center [1011, 545] width 106 height 37
click at [812, 552] on button "Overview" at bounding box center [803, 545] width 95 height 37
click at [390, 705] on button "button" at bounding box center [381, 701] width 66 height 31
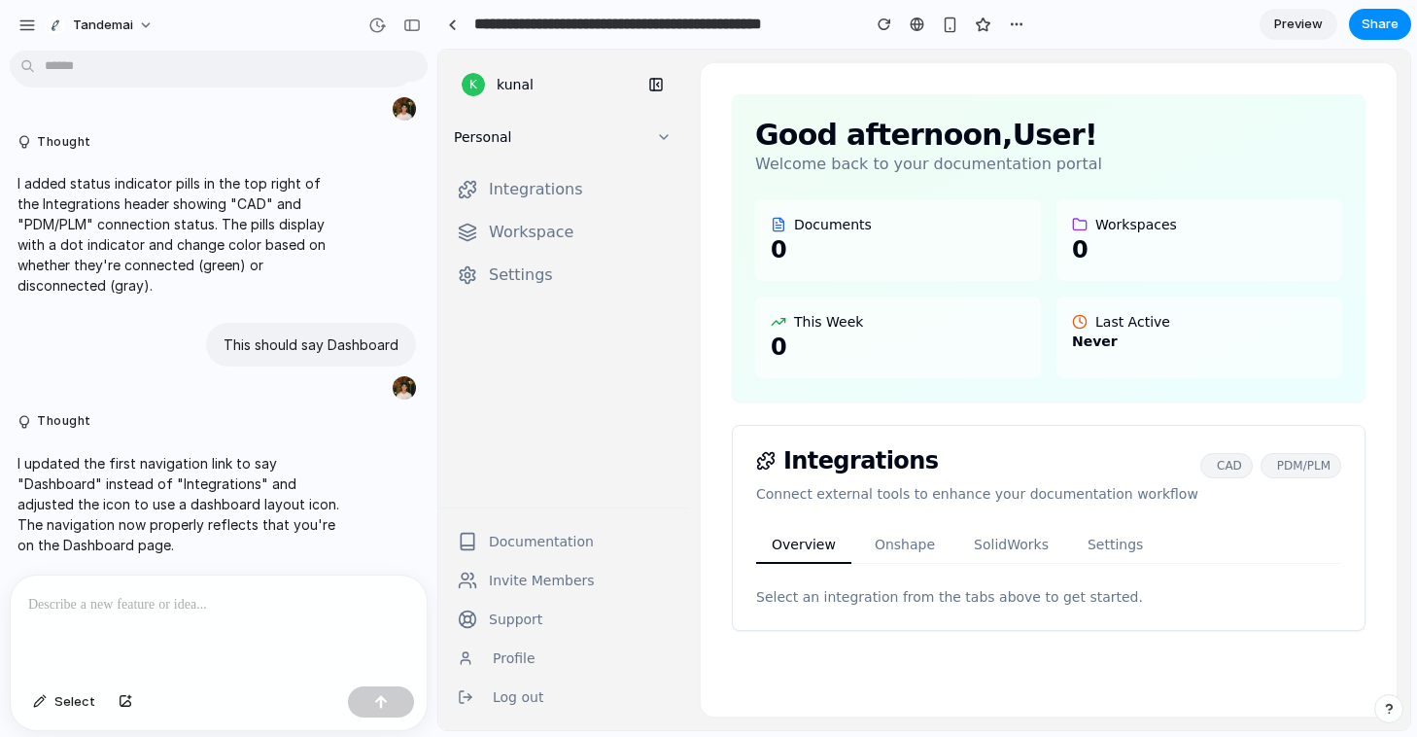
click at [246, 627] on div at bounding box center [219, 626] width 416 height 103
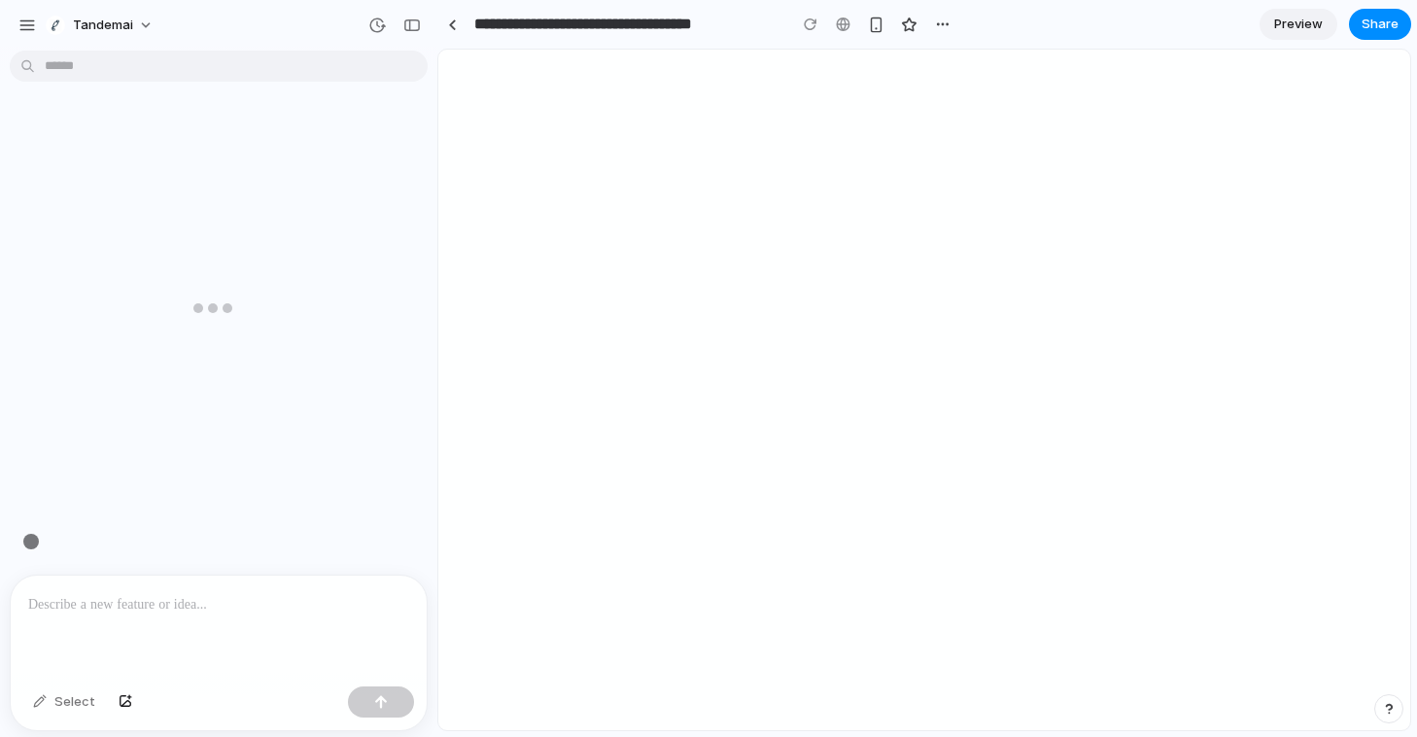
scroll to position [0, 17]
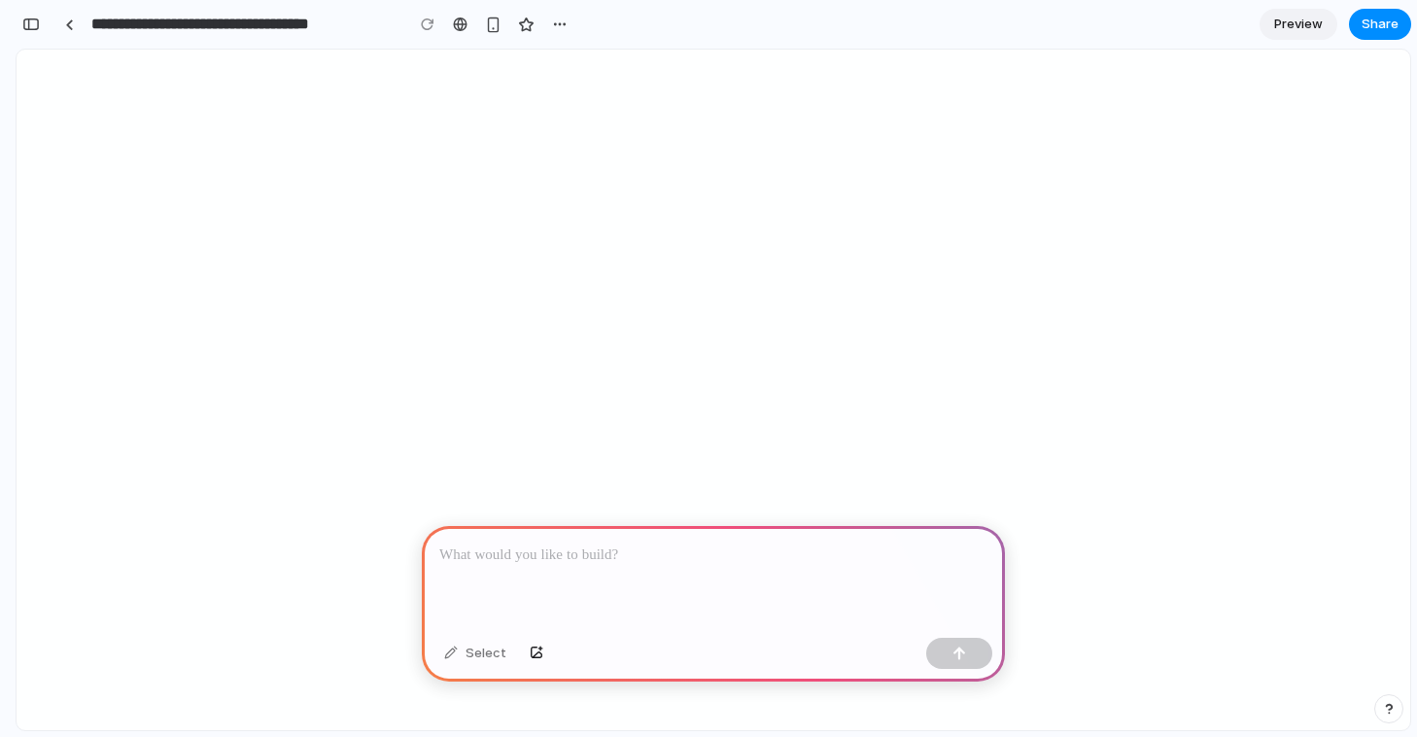
select select "**********"
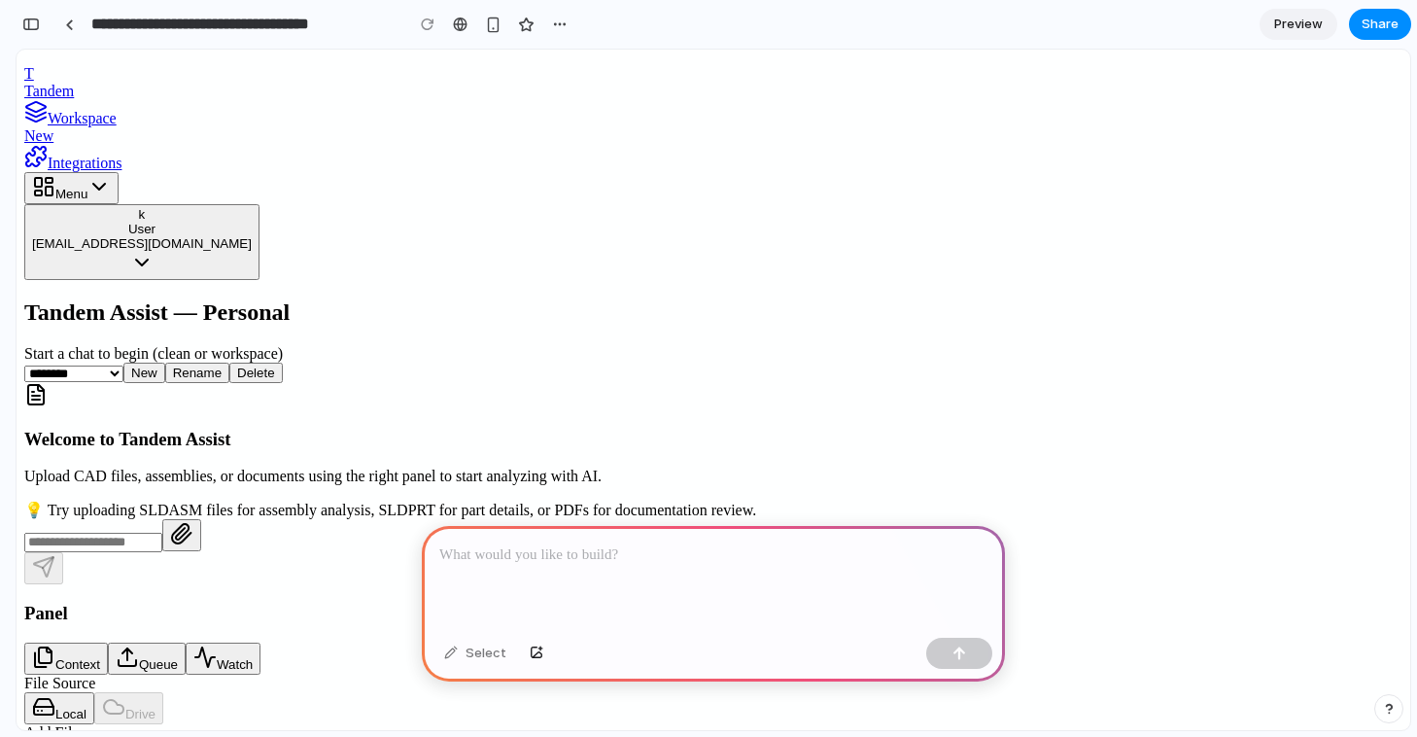
scroll to position [0, 0]
click at [584, 574] on div at bounding box center [713, 578] width 583 height 104
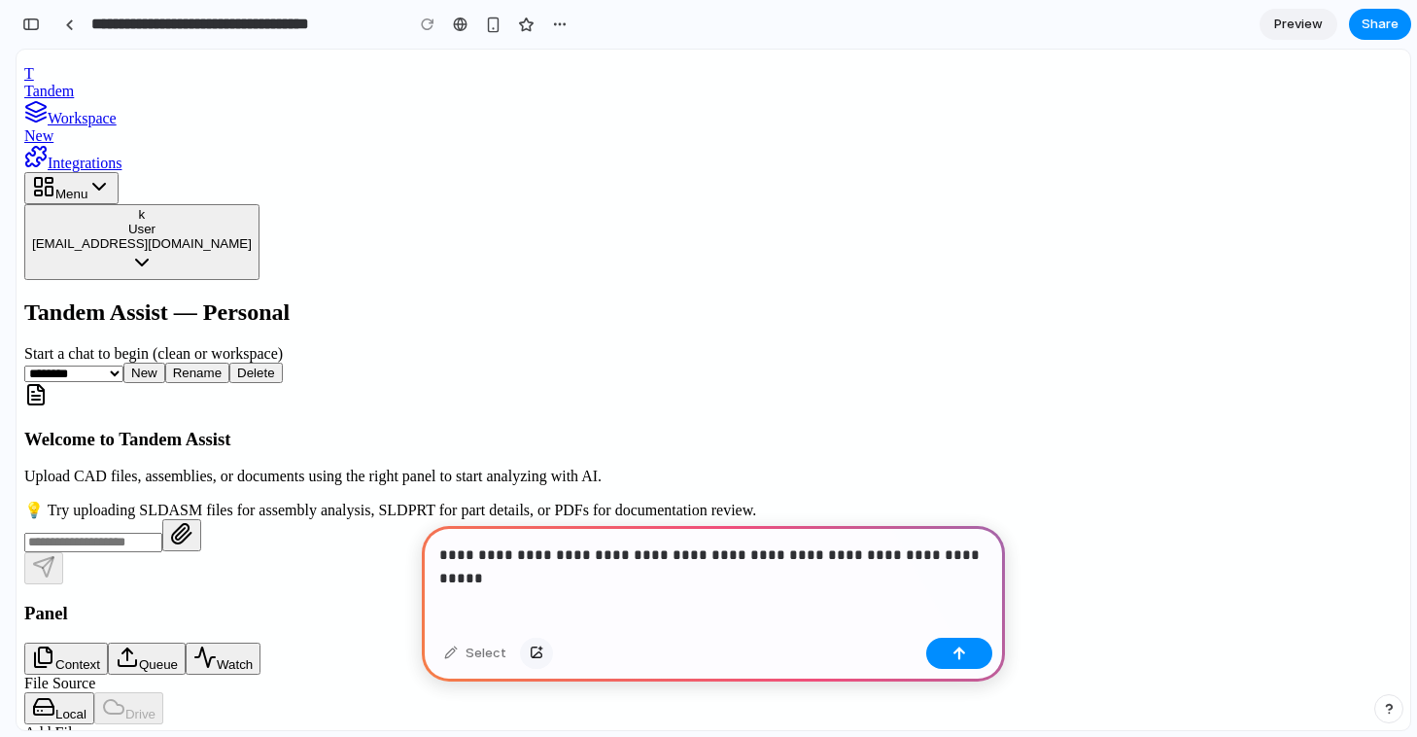
click at [532, 653] on div "button" at bounding box center [537, 653] width 14 height 12
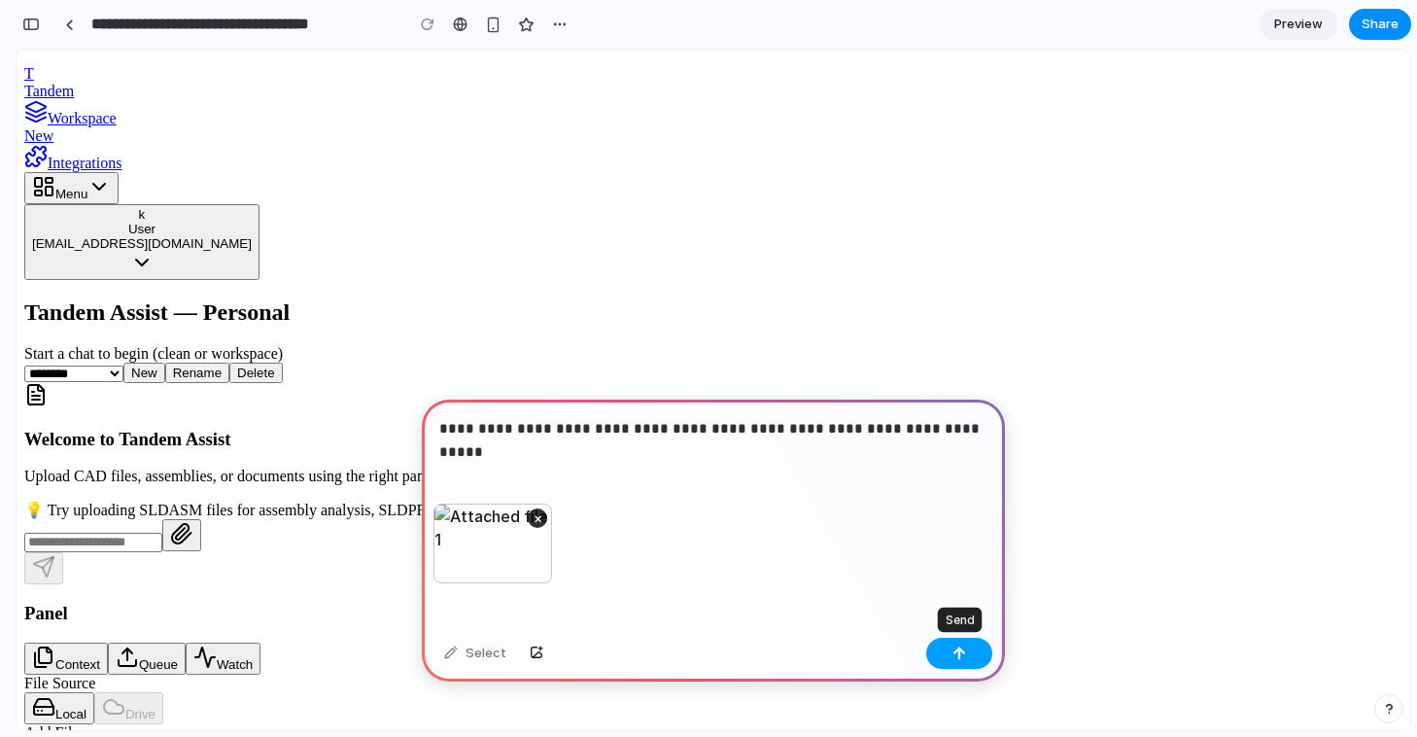
click at [941, 642] on button "button" at bounding box center [959, 653] width 66 height 31
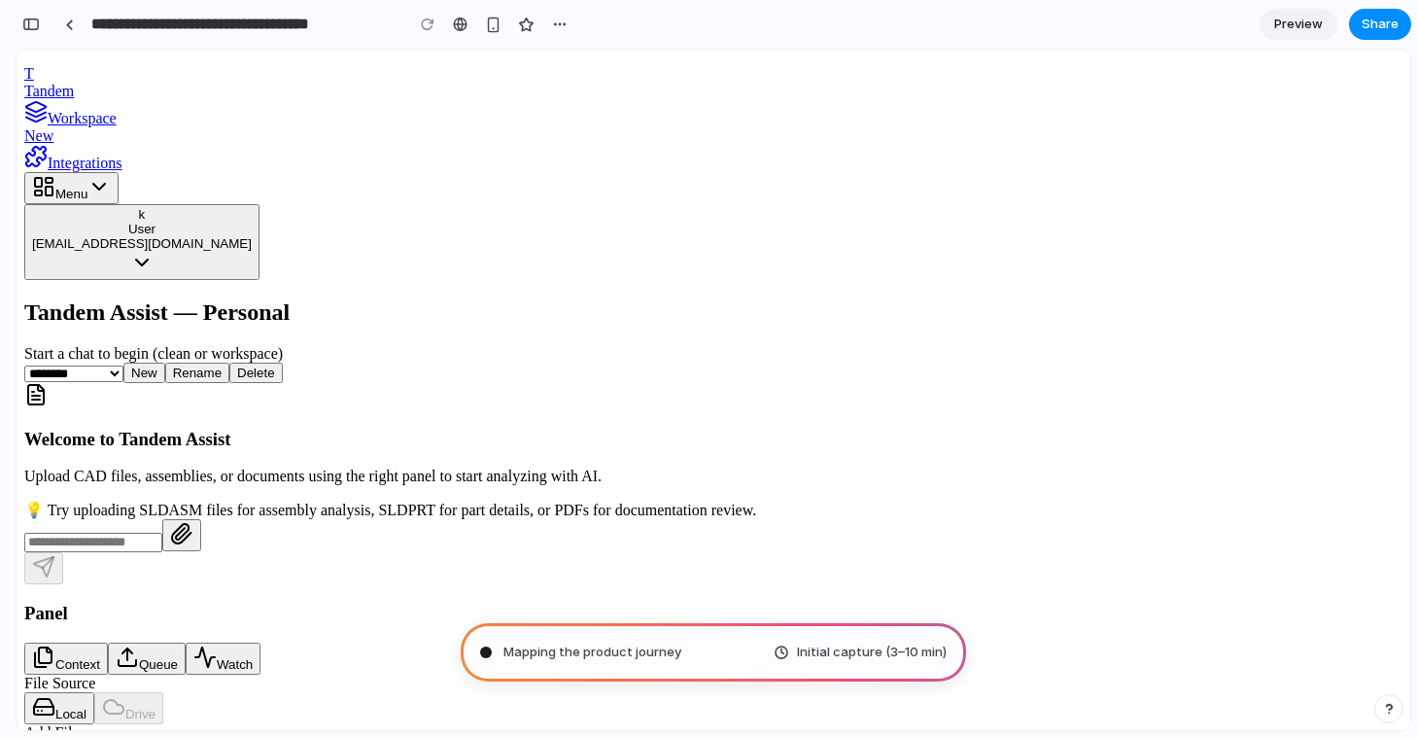
type input "**********"
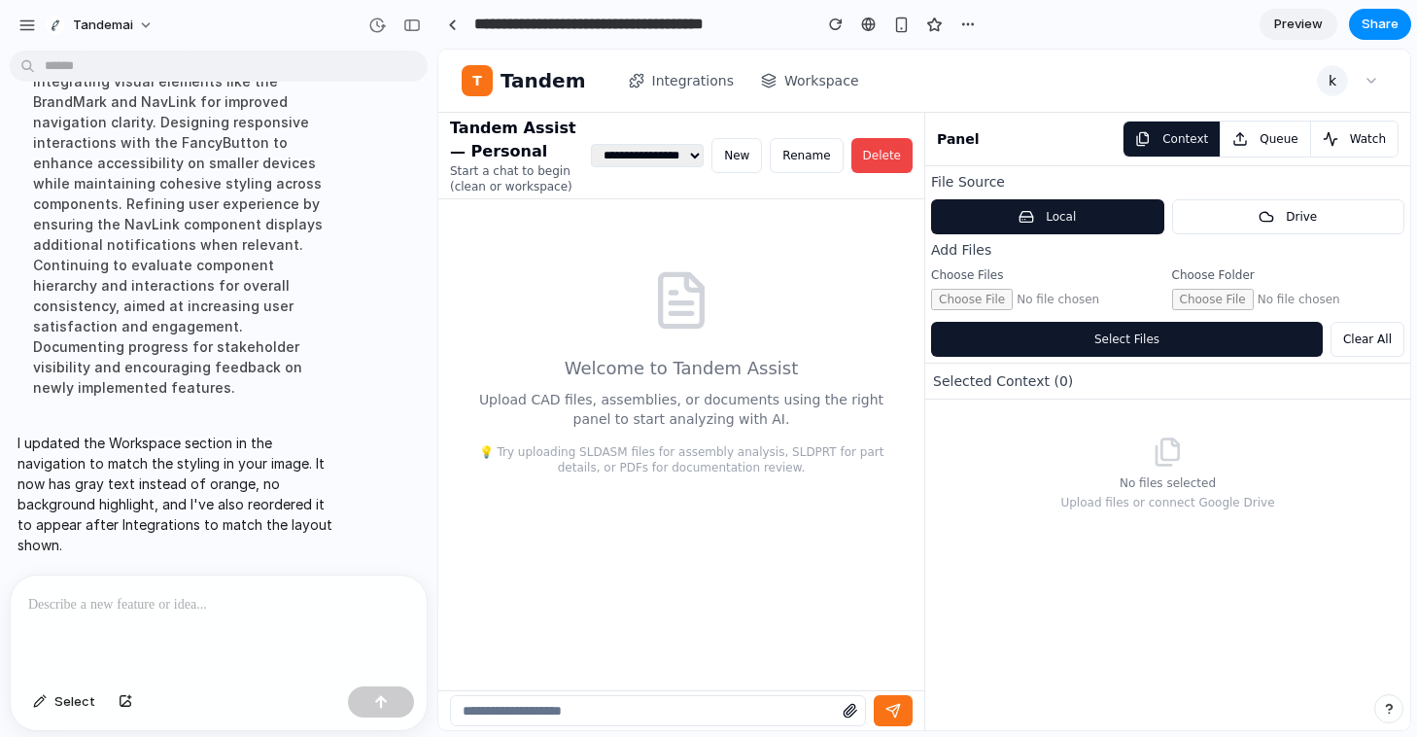
scroll to position [371, 0]
click at [1306, 29] on span "Preview" at bounding box center [1298, 24] width 49 height 19
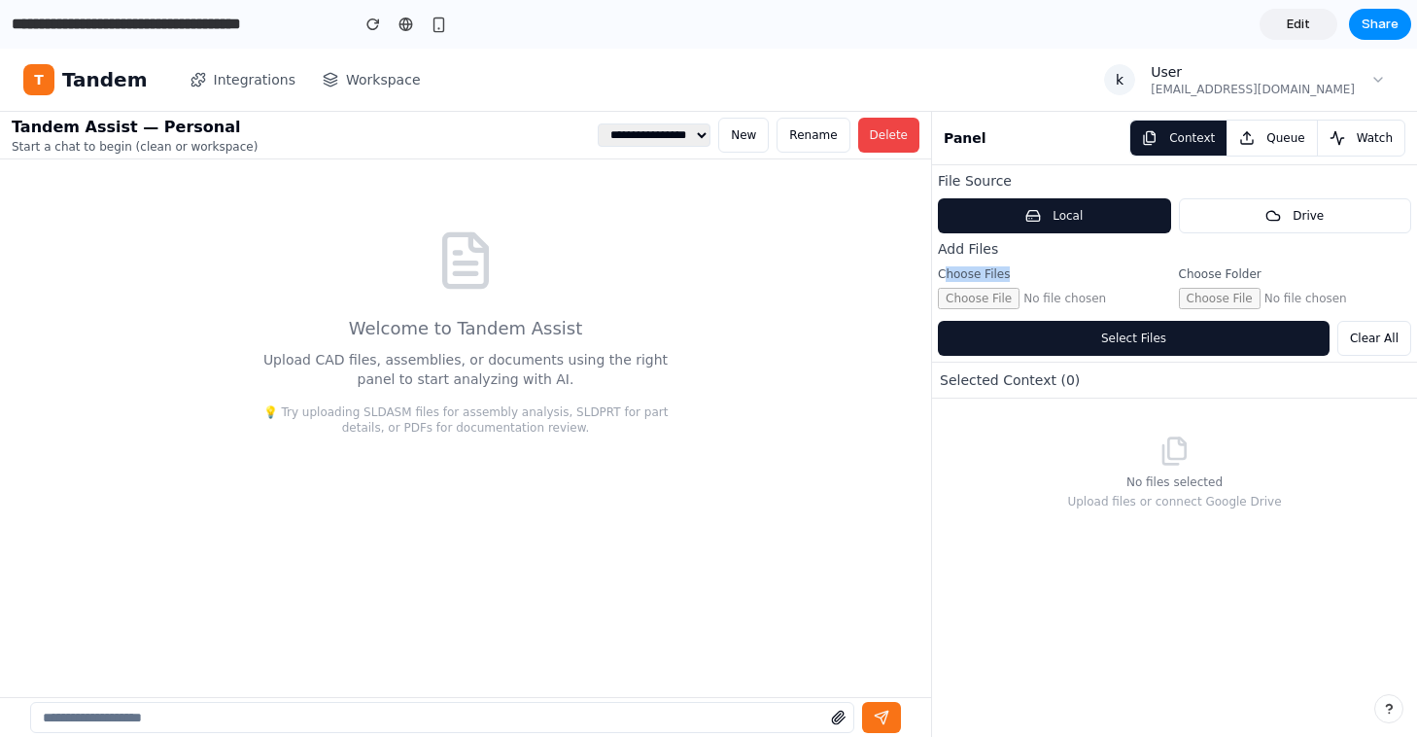
drag, startPoint x: 1014, startPoint y: 274, endPoint x: 947, endPoint y: 277, distance: 67.1
click at [945, 274] on label "Choose Files" at bounding box center [1054, 274] width 233 height 16
click at [939, 272] on label "Choose Files" at bounding box center [1054, 274] width 233 height 16
drag, startPoint x: 939, startPoint y: 272, endPoint x: 1009, endPoint y: 273, distance: 70.0
click at [1009, 273] on label "Choose Files" at bounding box center [1054, 274] width 233 height 16
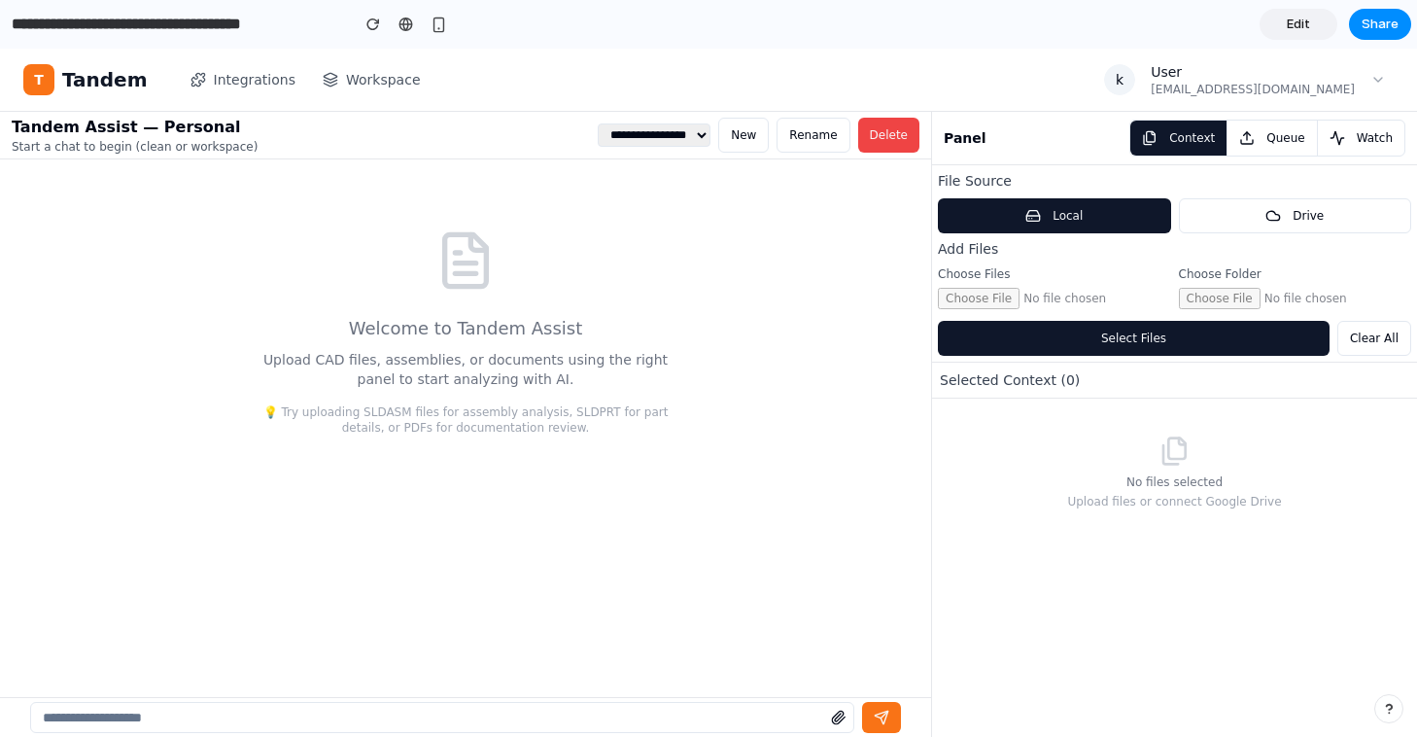
click at [1092, 267] on label "Choose Files" at bounding box center [1054, 274] width 233 height 16
drag, startPoint x: 1032, startPoint y: 293, endPoint x: 966, endPoint y: 297, distance: 66.3
click at [965, 297] on input "file" at bounding box center [1054, 298] width 233 height 21
